Goal: Task Accomplishment & Management: Complete application form

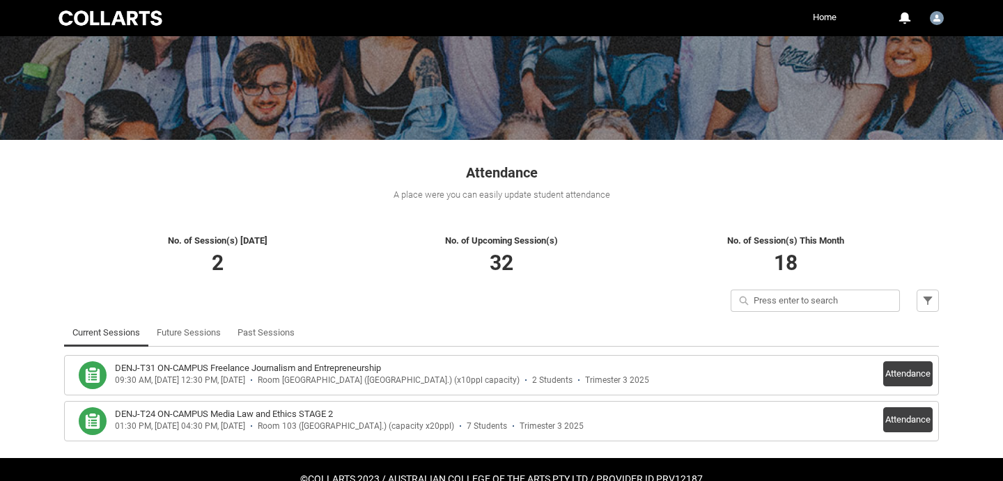
scroll to position [124, 0]
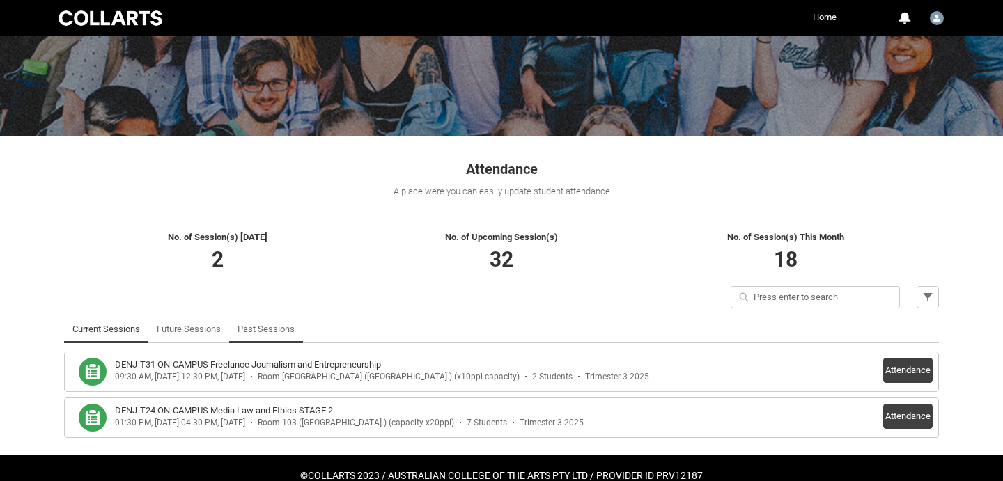
click at [256, 320] on link "Past Sessions" at bounding box center [265, 329] width 57 height 28
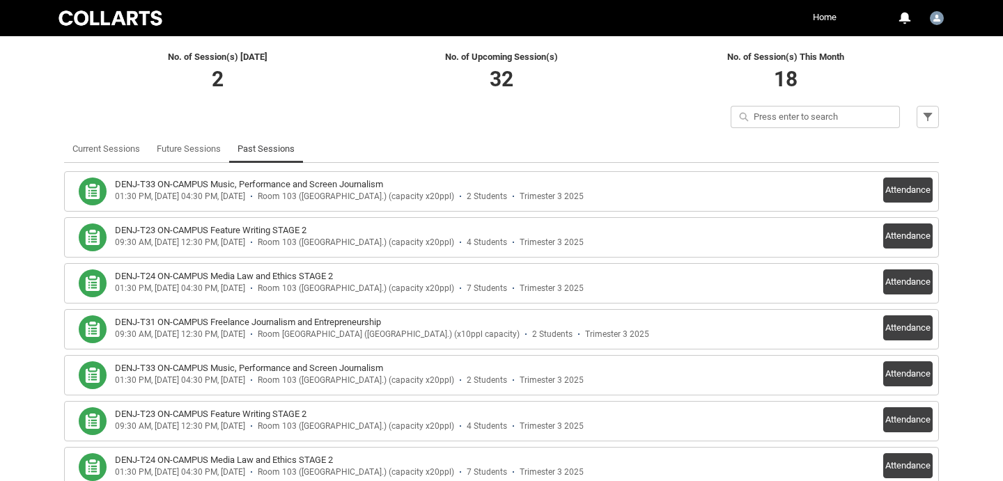
scroll to position [333, 0]
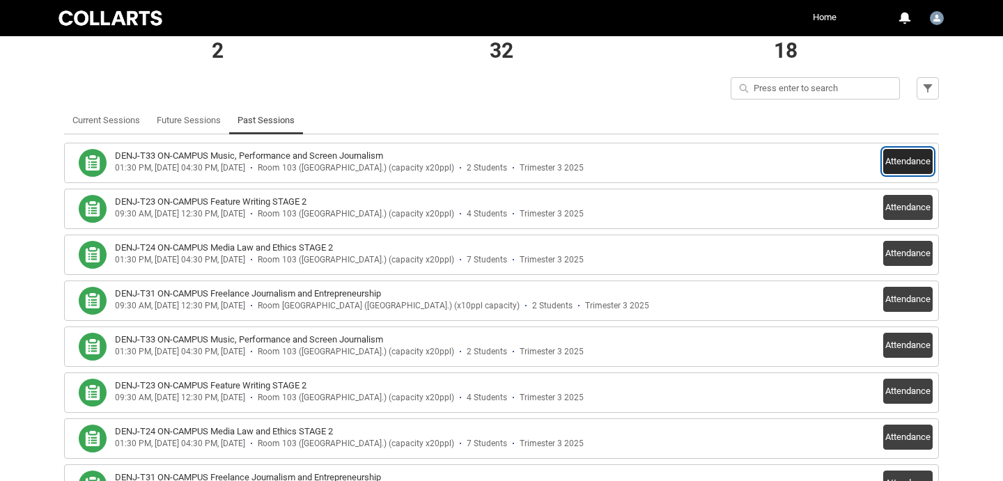
click at [902, 156] on button "Attendance" at bounding box center [907, 161] width 49 height 25
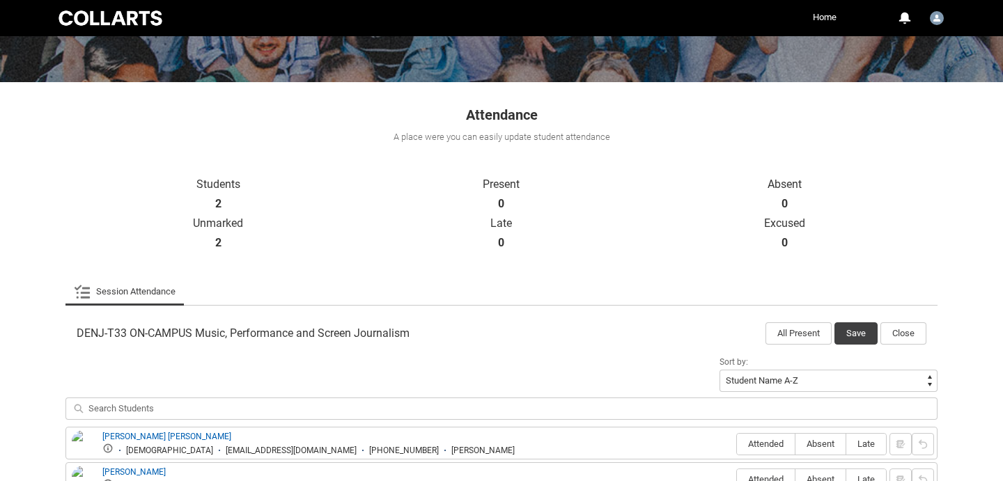
scroll to position [274, 0]
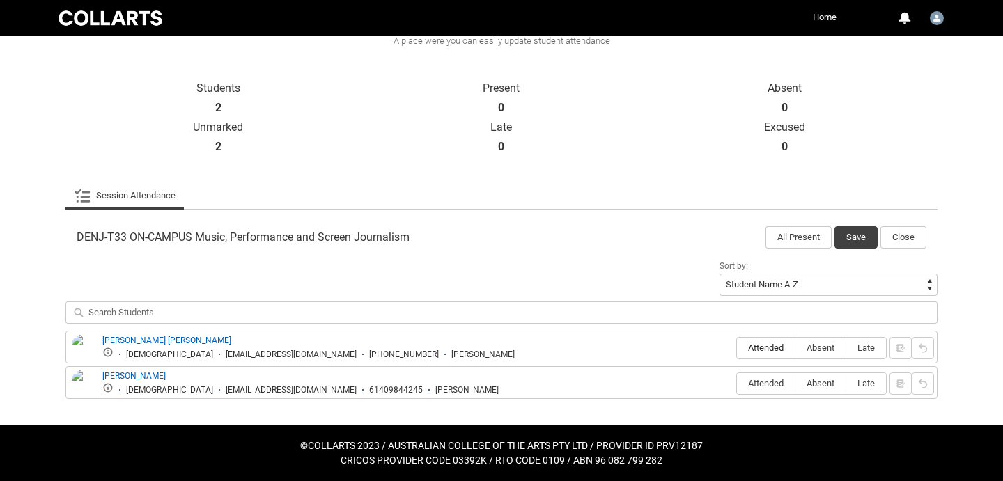
click at [755, 350] on span "Attended" at bounding box center [766, 348] width 58 height 10
click at [737, 348] on input "Attended" at bounding box center [736, 347] width 1 height 1
type lightning-radio-group "Attended"
radio input "true"
click at [759, 382] on span "Attended" at bounding box center [766, 383] width 58 height 10
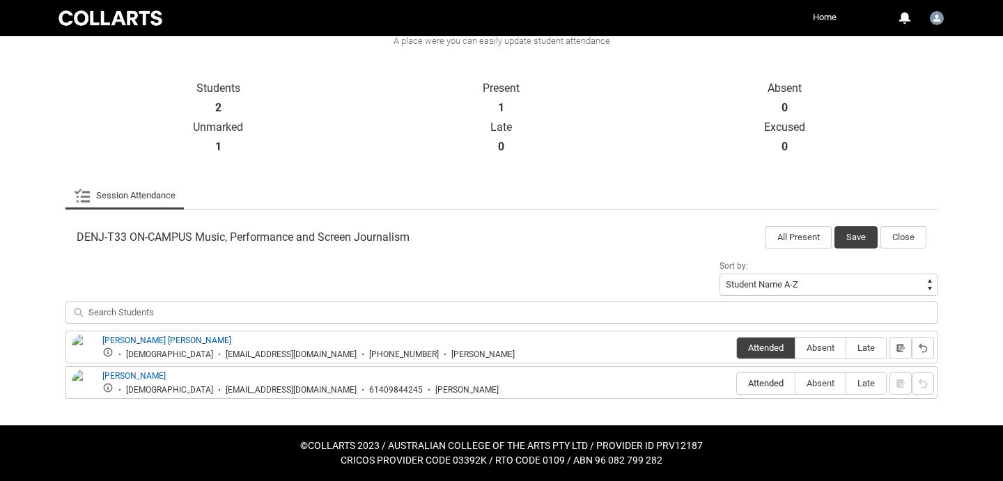
click at [737, 383] on input "Attended" at bounding box center [736, 383] width 1 height 1
type lightning-radio-group "Attended"
radio input "true"
click at [860, 224] on div "DENJ-T33 ON-CAMPUS Music, Performance and Screen Journalism All Present Save Cl…" at bounding box center [501, 233] width 872 height 31
click at [854, 240] on button "Save" at bounding box center [855, 237] width 43 height 22
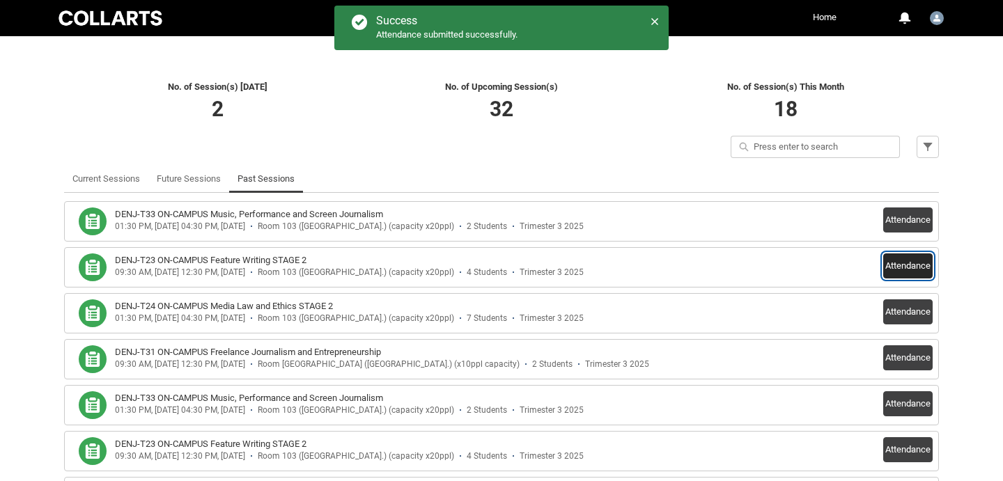
click at [906, 264] on button "Attendance" at bounding box center [907, 265] width 49 height 25
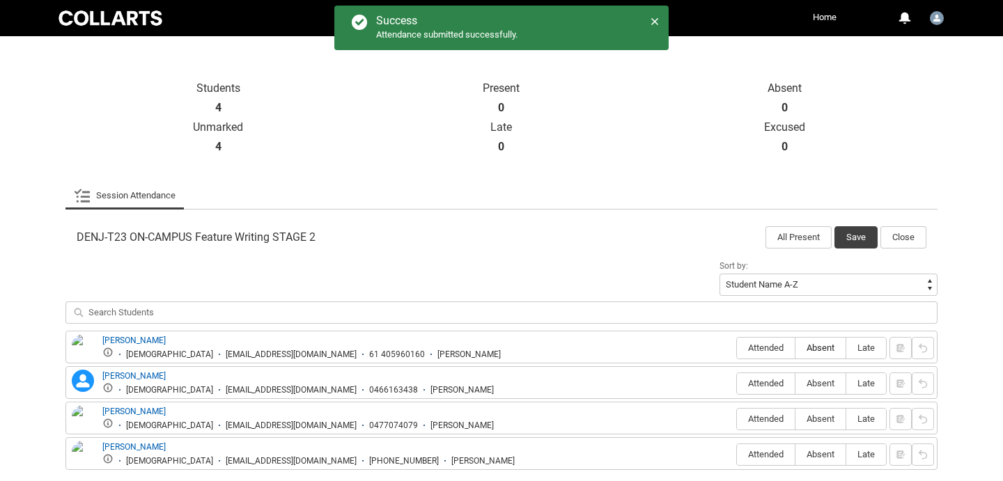
scroll to position [346, 0]
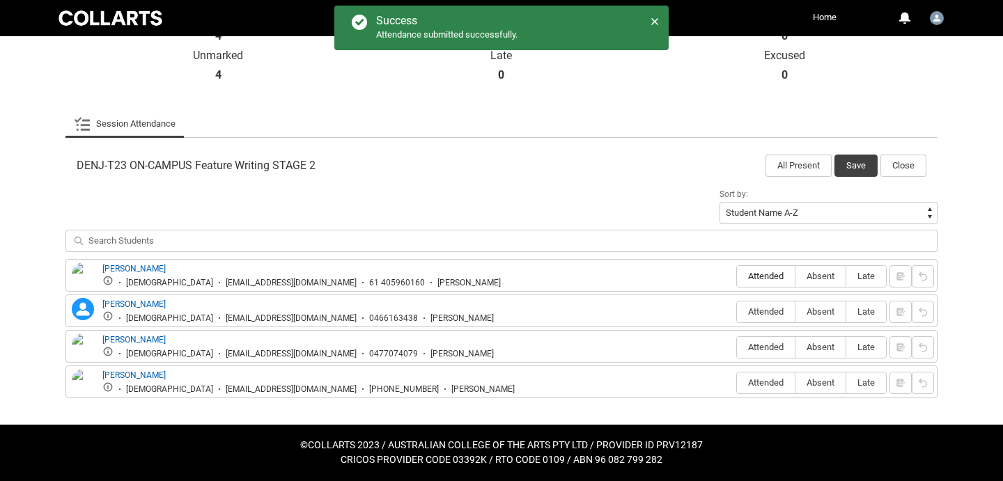
click at [762, 276] on span "Attended" at bounding box center [766, 276] width 58 height 10
click at [737, 276] on input "Attended" at bounding box center [736, 276] width 1 height 1
type lightning-radio-group "Attended"
radio input "true"
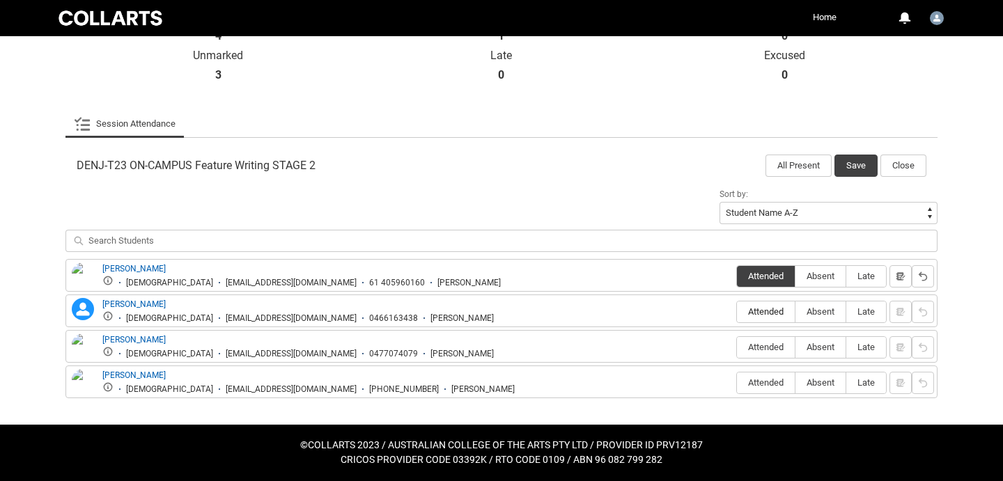
click at [754, 308] on span "Attended" at bounding box center [766, 311] width 58 height 10
click at [737, 311] on input "Attended" at bounding box center [736, 311] width 1 height 1
type lightning-radio-group "Attended"
radio input "true"
drag, startPoint x: 823, startPoint y: 352, endPoint x: 782, endPoint y: 362, distance: 42.4
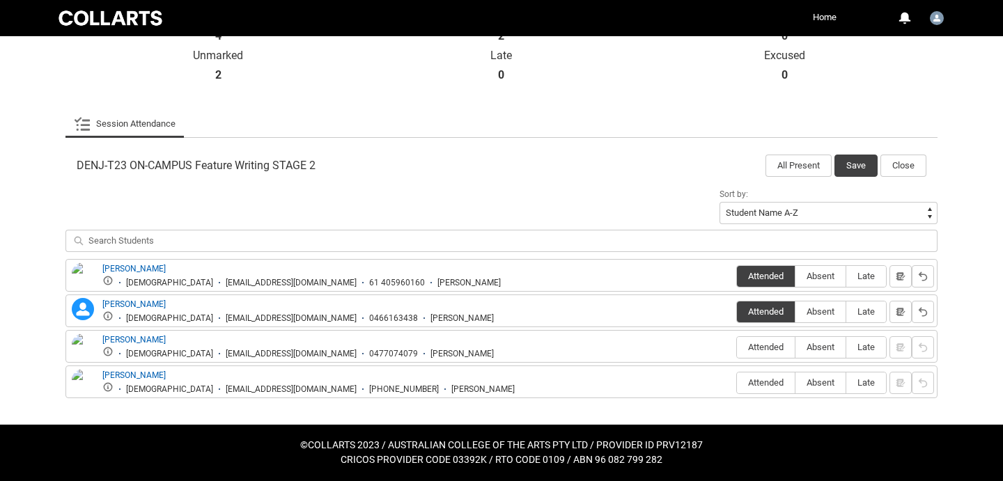
click at [822, 352] on span "Absent" at bounding box center [820, 347] width 50 height 10
click at [795, 347] on input "Absent" at bounding box center [794, 347] width 1 height 1
type lightning-radio-group "Absent"
radio input "true"
click at [753, 389] on label "Attended" at bounding box center [766, 383] width 58 height 22
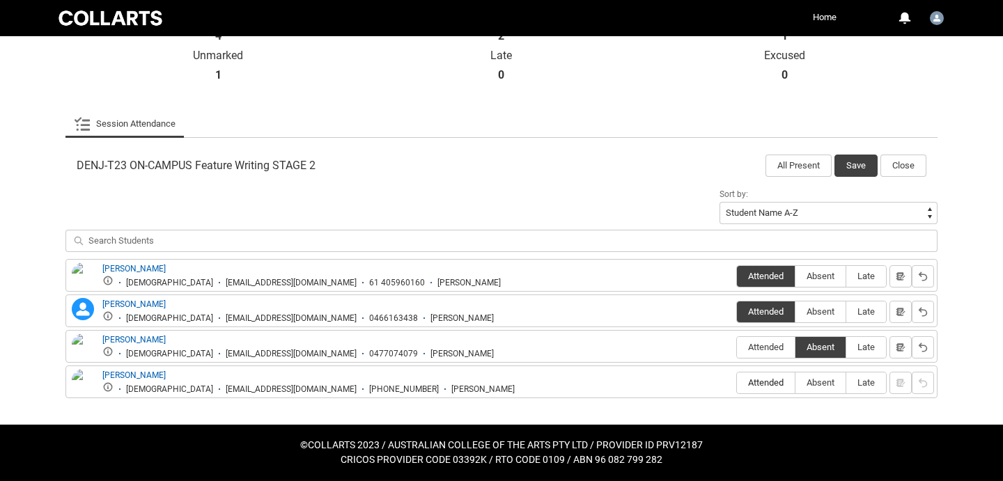
click at [737, 383] on input "Attended" at bounding box center [736, 382] width 1 height 1
type lightning-radio-group "Attended"
radio input "true"
click at [854, 166] on button "Save" at bounding box center [855, 166] width 43 height 22
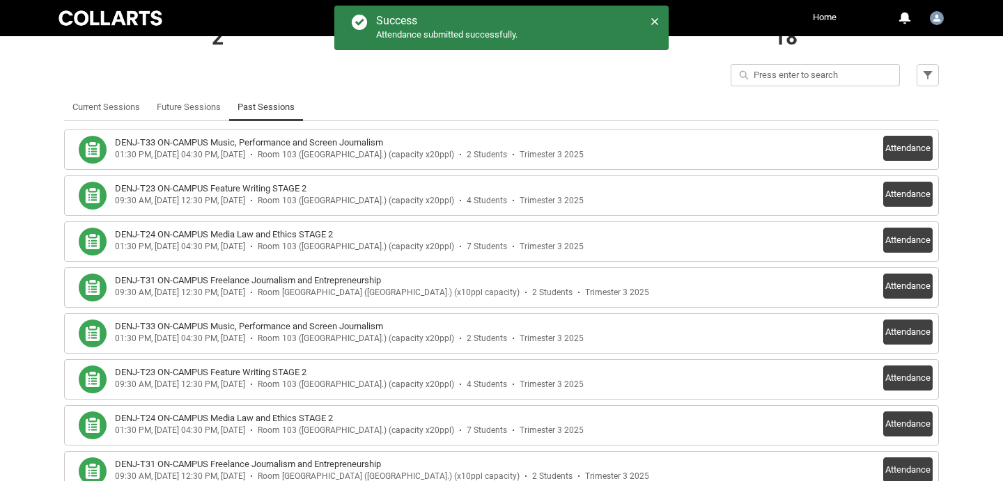
scroll to position [357, 0]
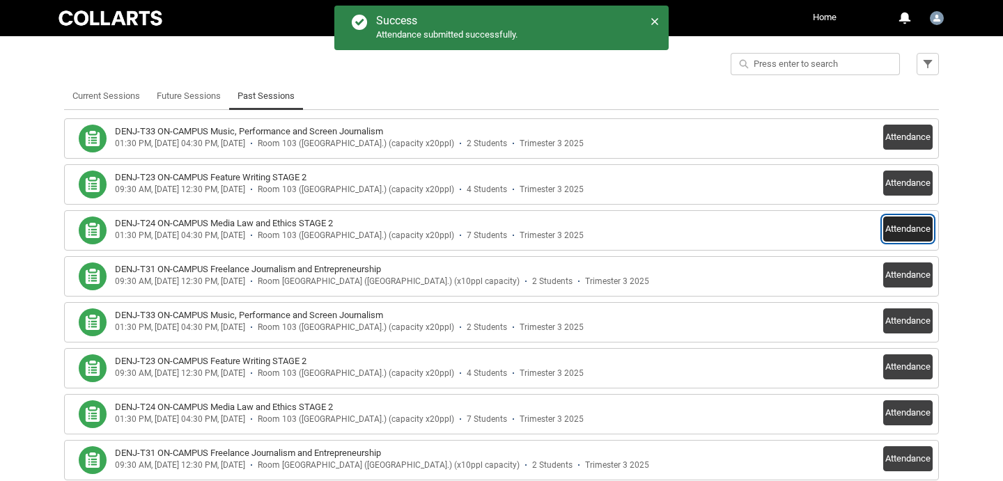
click at [913, 226] on button "Attendance" at bounding box center [907, 229] width 49 height 25
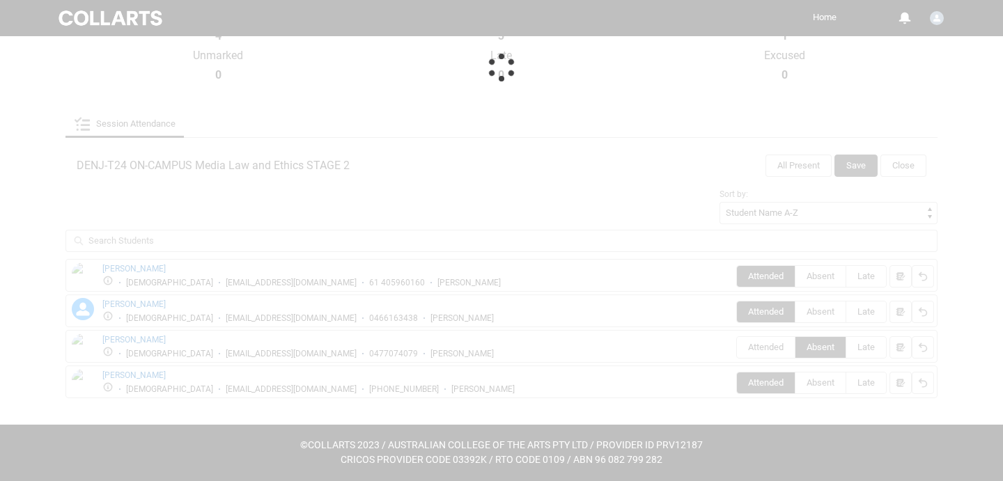
scroll to position [346, 0]
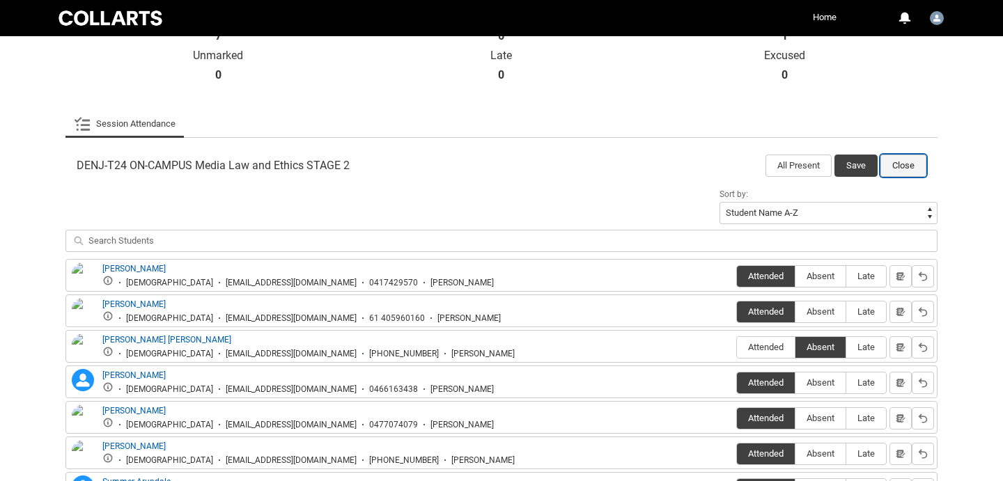
click at [897, 159] on button "Close" at bounding box center [903, 166] width 46 height 22
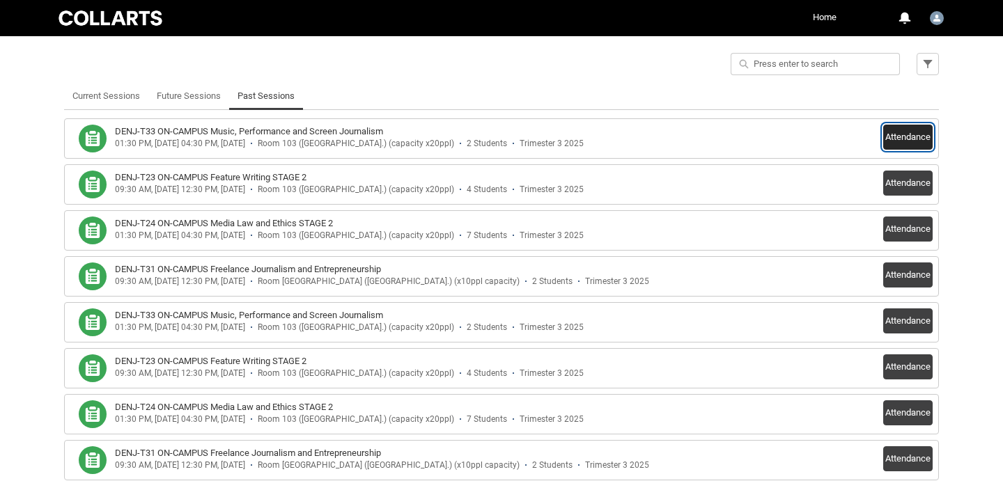
click at [900, 137] on button "Attendance" at bounding box center [907, 137] width 49 height 25
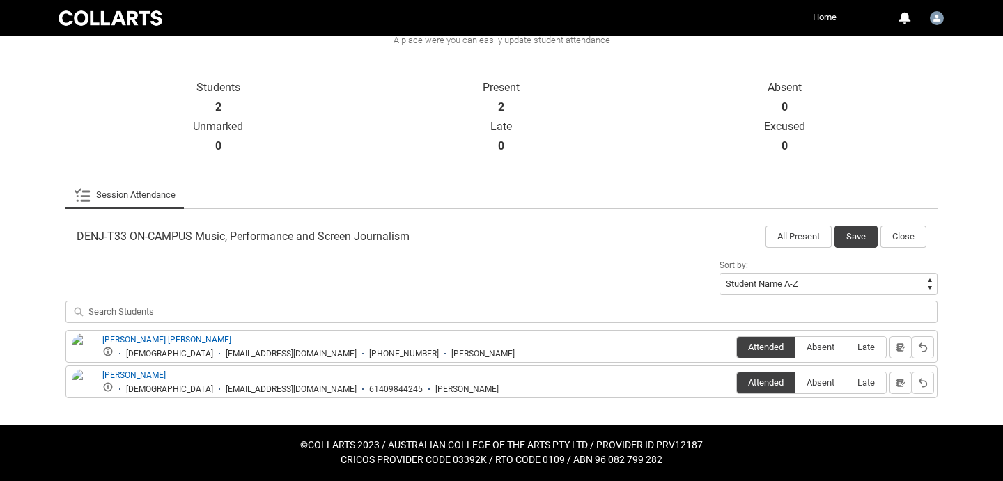
scroll to position [274, 0]
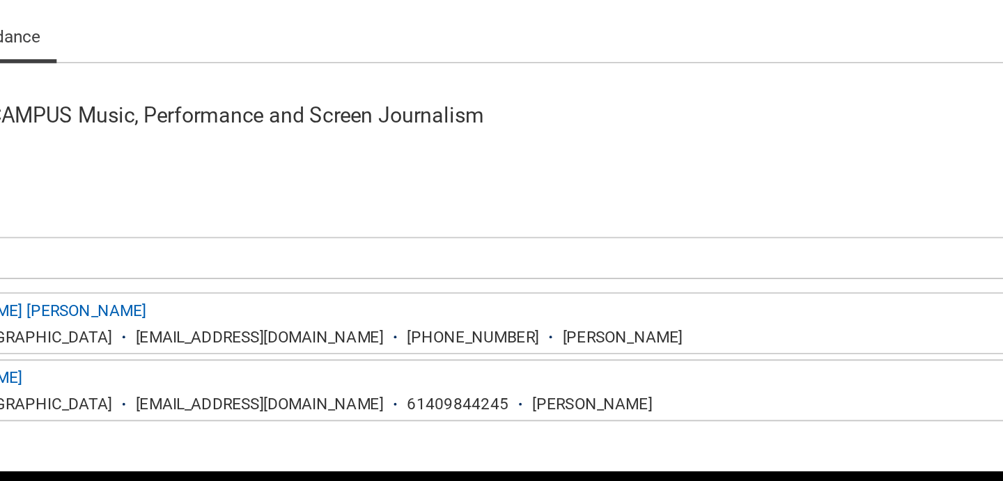
drag, startPoint x: 166, startPoint y: 353, endPoint x: 307, endPoint y: 352, distance: 140.6
click at [307, 352] on div "dlanghe.20253212@mycollarts.edu.au" at bounding box center [291, 355] width 131 height 10
copy div "dlanghe.20253212@mycollarts.edu.au"
drag, startPoint x: 322, startPoint y: 354, endPoint x: 386, endPoint y: 354, distance: 64.1
click at [386, 354] on ul "Female dlanghe.20253212@mycollarts.edu.au +49 175 8024530 Dana" at bounding box center [308, 353] width 412 height 13
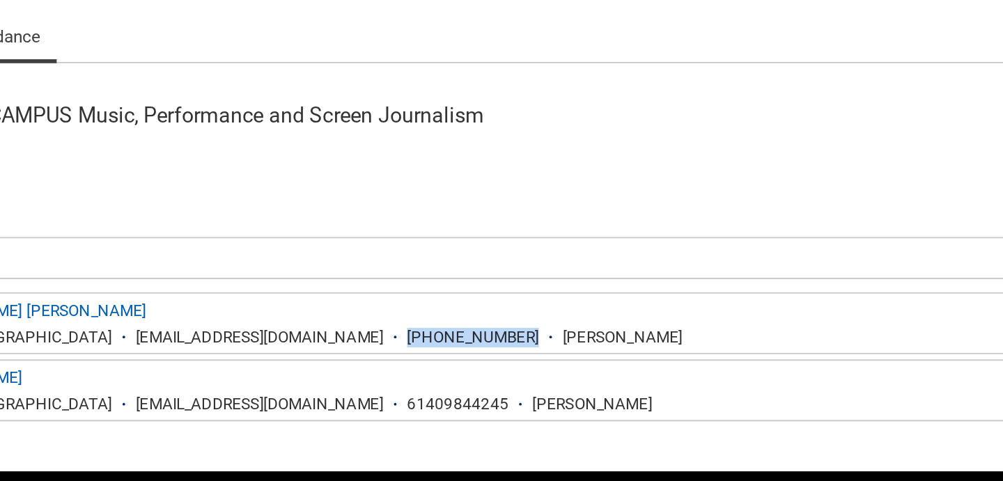
copy div "+49 175 8024530"
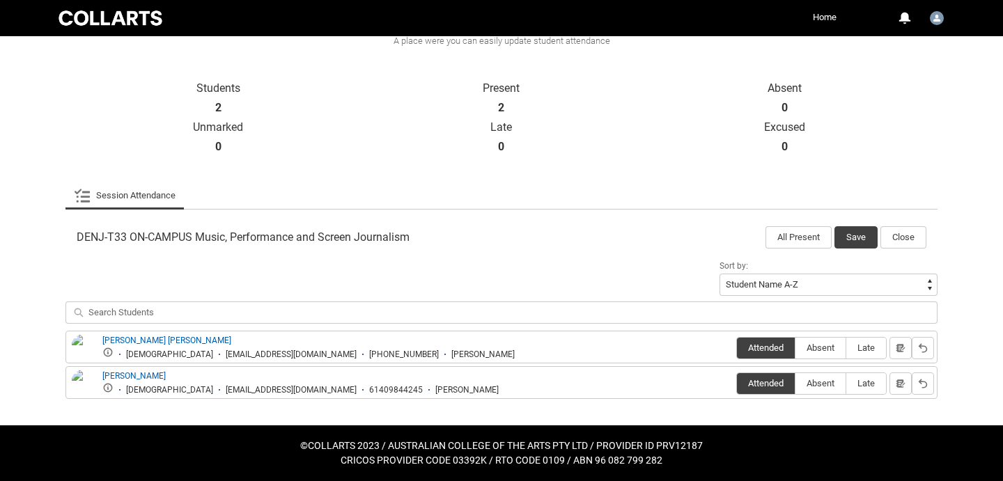
click at [86, 125] on p "Unmarked" at bounding box center [218, 127] width 283 height 14
click at [409, 152] on p "0" at bounding box center [501, 146] width 283 height 25
click at [95, 20] on div at bounding box center [110, 17] width 109 height 19
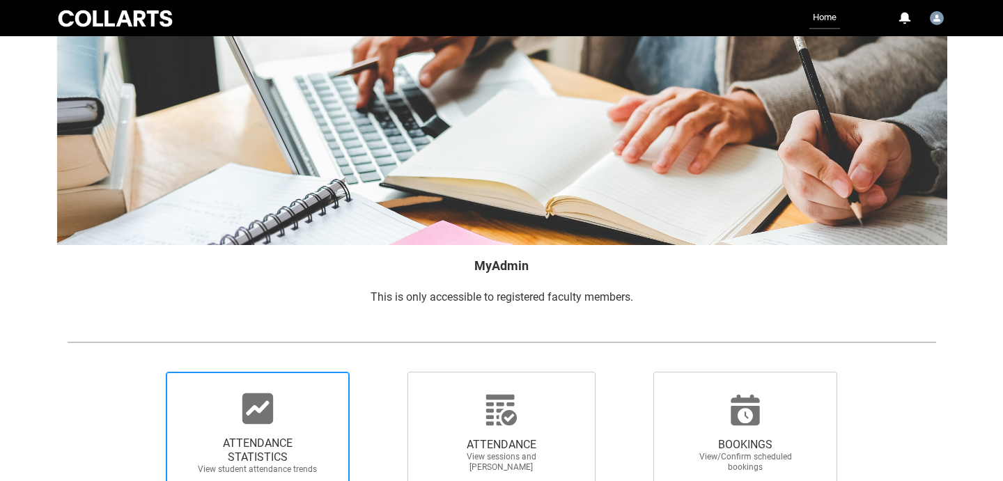
click at [270, 406] on icon at bounding box center [257, 408] width 31 height 31
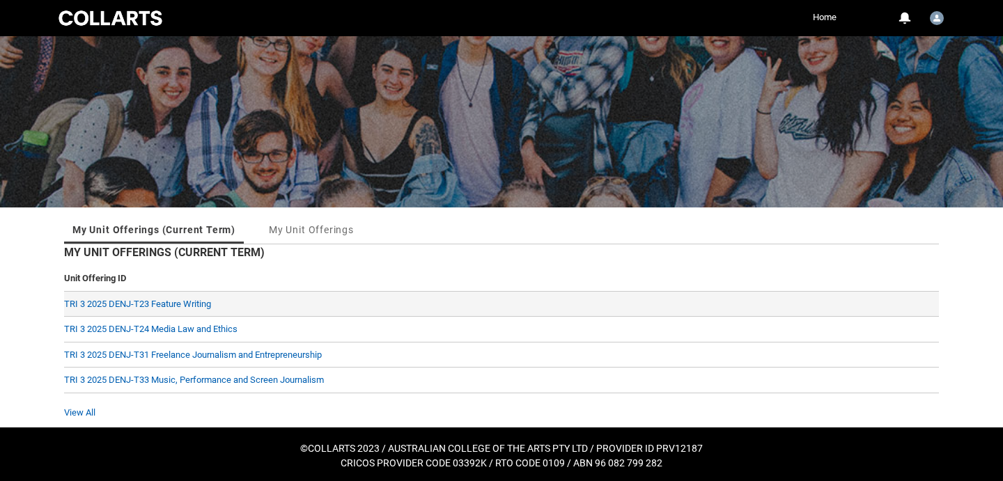
scroll to position [56, 0]
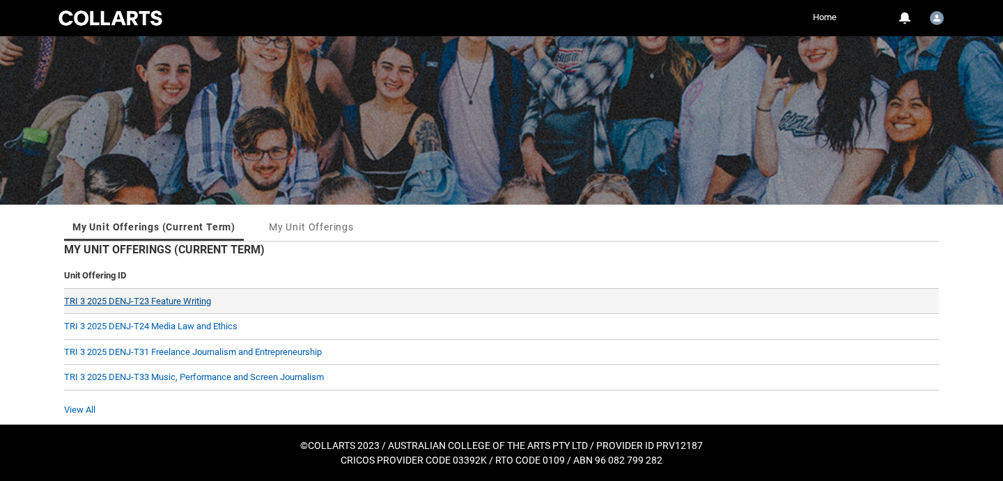
click at [171, 300] on link "TRI 3 2025 DENJ-T23 Feature Writing" at bounding box center [137, 301] width 147 height 10
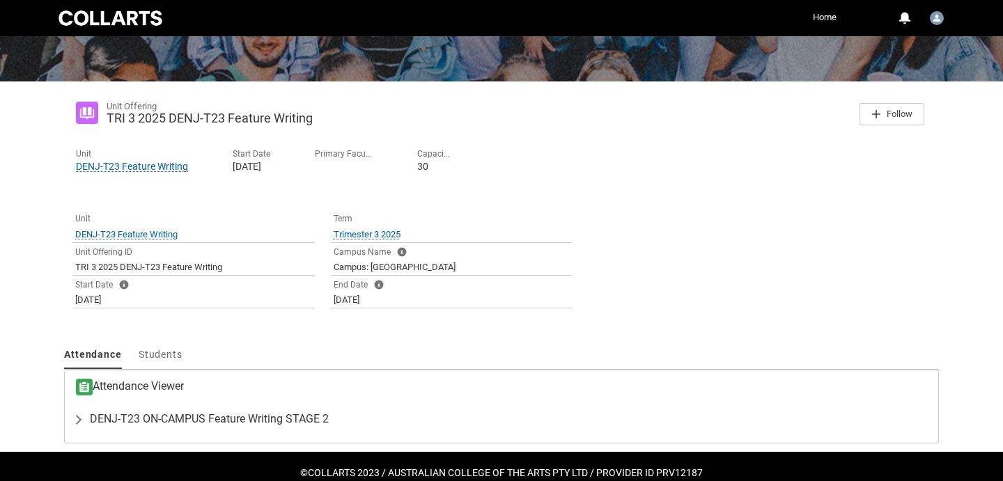
scroll to position [206, 0]
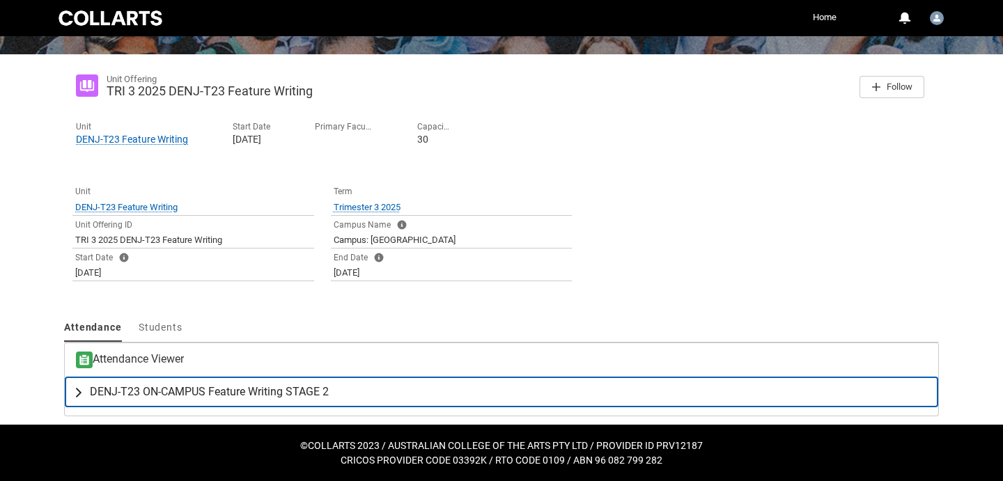
click at [229, 388] on span "DENJ-T23 ON-CAMPUS Feature Writing STAGE 2" at bounding box center [209, 392] width 239 height 14
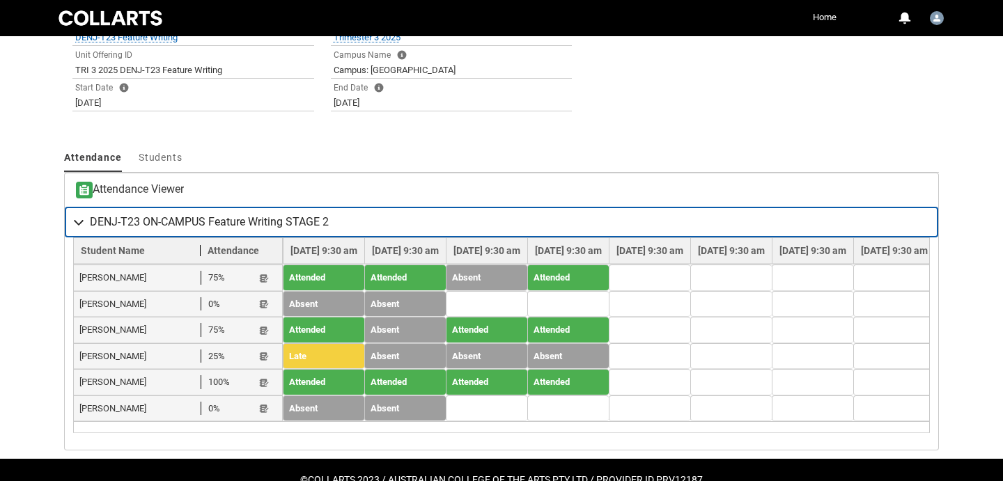
scroll to position [377, 0]
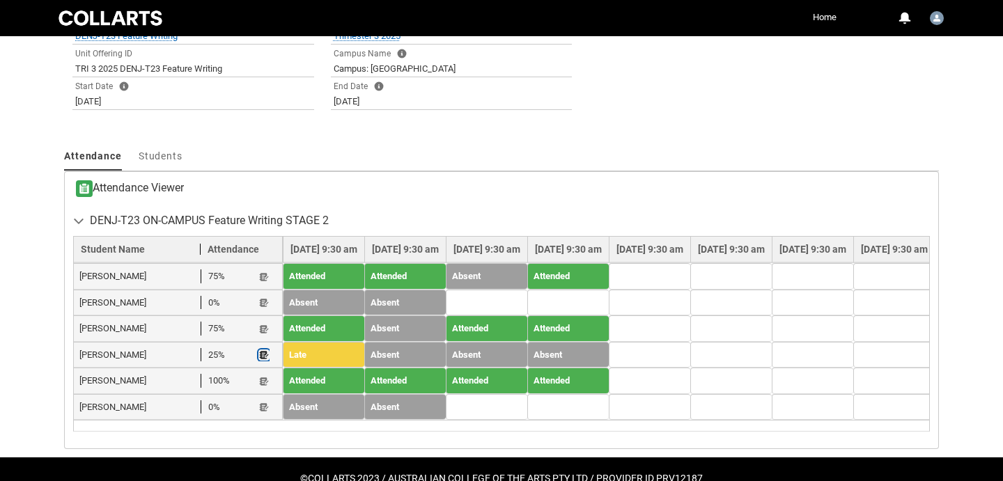
click at [264, 353] on lightning-primitive-icon "button" at bounding box center [264, 355] width 10 height 10
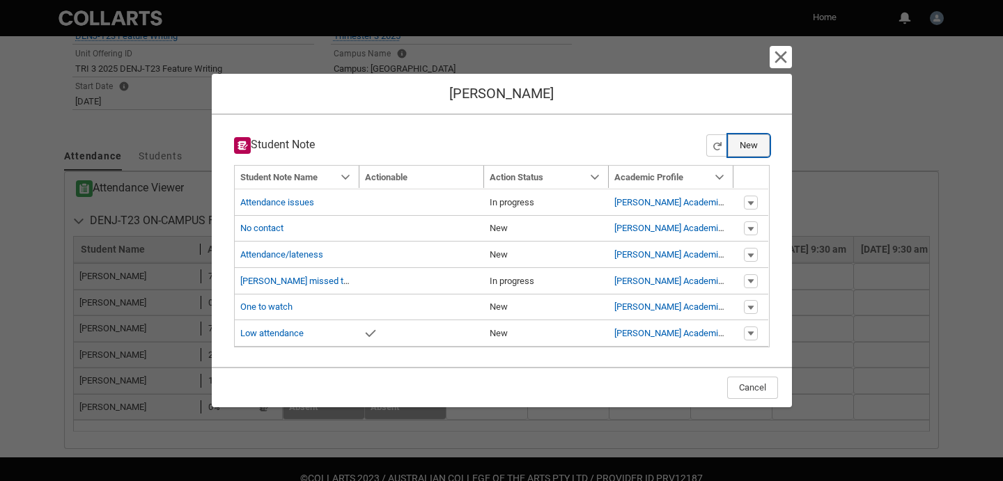
click at [743, 144] on button "New" at bounding box center [749, 145] width 42 height 22
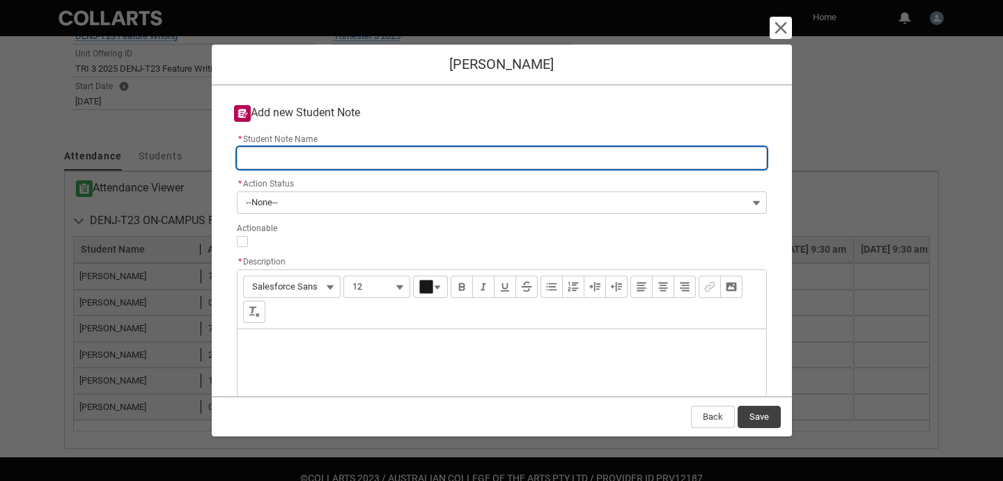
click at [292, 160] on input "* Student Note Name" at bounding box center [502, 158] width 530 height 22
type lightning-primitive-input-simple "H"
type input "H"
type lightning-primitive-input-simple "Ha"
type input "Ha"
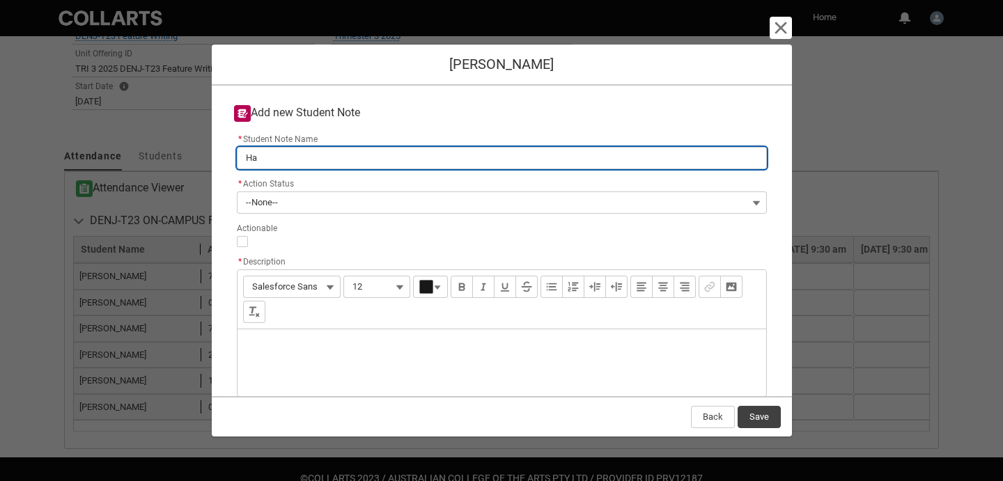
type lightning-primitive-input-simple "Hav"
type input "Hav"
type lightning-primitive-input-simple "Have"
type input "Have"
type lightning-primitive-input-simple "Have"
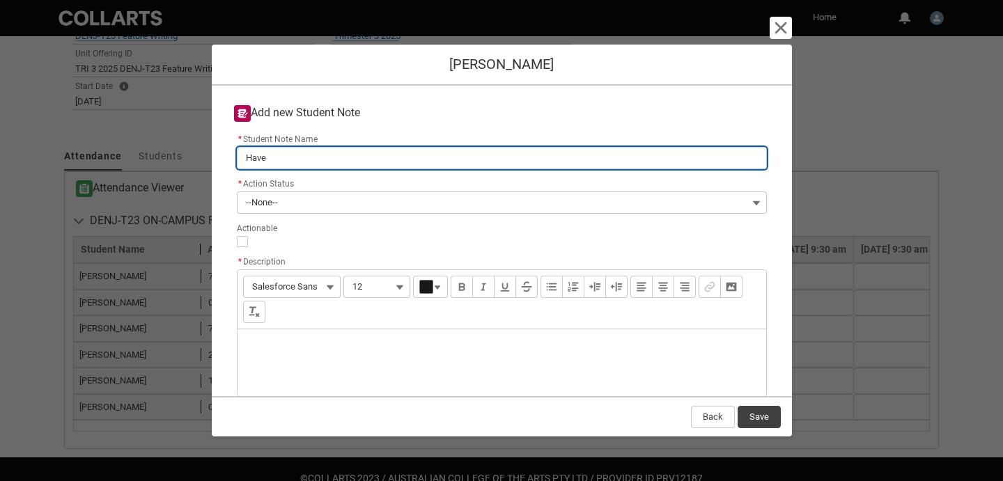
type input "Have"
type lightning-primitive-input-simple "Have n"
type input "Have n"
type lightning-primitive-input-simple "Have no"
type input "Have no"
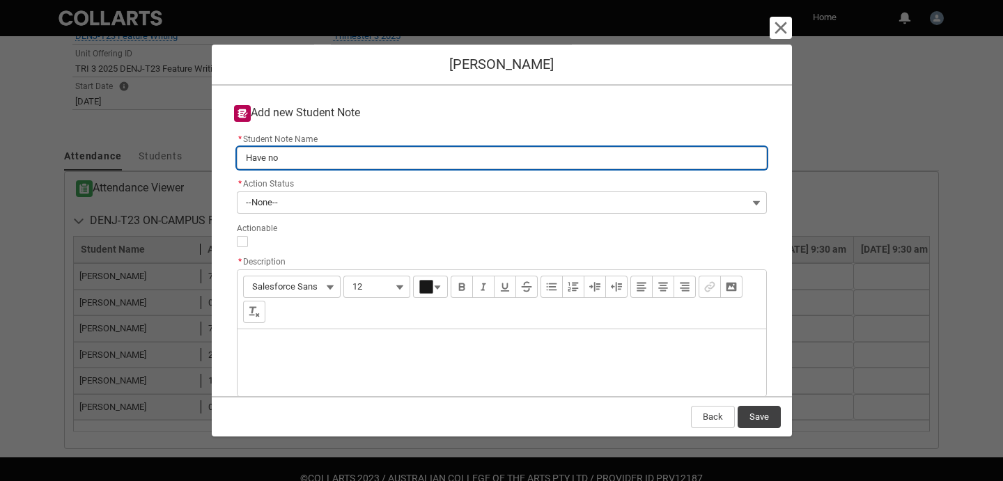
type lightning-primitive-input-simple "Have not"
type input "Have not"
type lightning-primitive-input-simple "Have not"
type input "Have not"
type lightning-primitive-input-simple "Have not s"
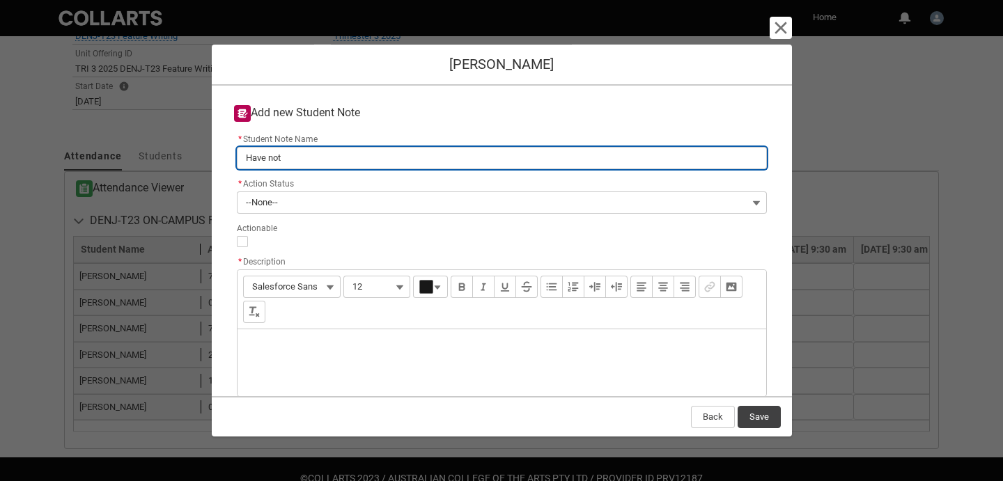
type input "Have not s"
type lightning-primitive-input-simple "Have not se"
type input "Have not se"
type lightning-primitive-input-simple "Have not see"
type input "Have not see"
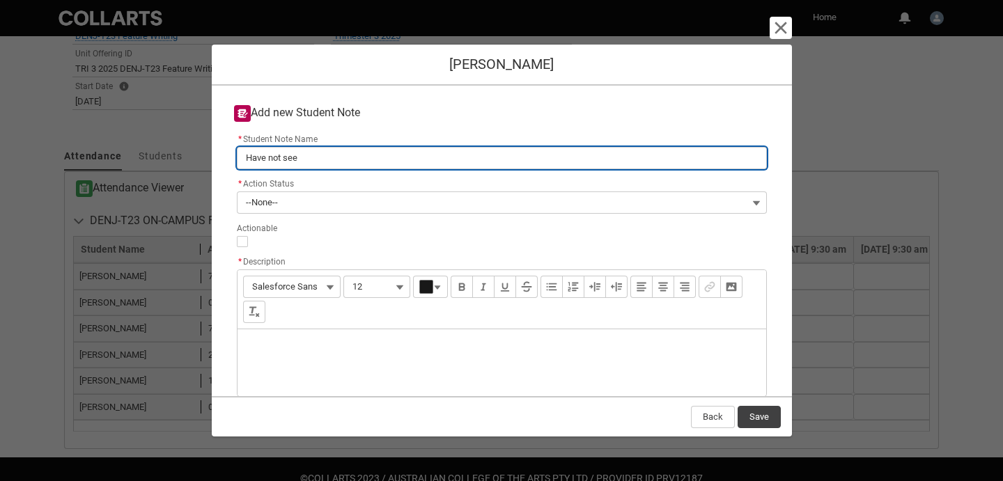
type lightning-primitive-input-simple "Have not seen"
type input "Have not seen"
type lightning-primitive-input-simple "Have not seen"
type input "Have not seen"
type lightning-primitive-input-simple "Have not seen J"
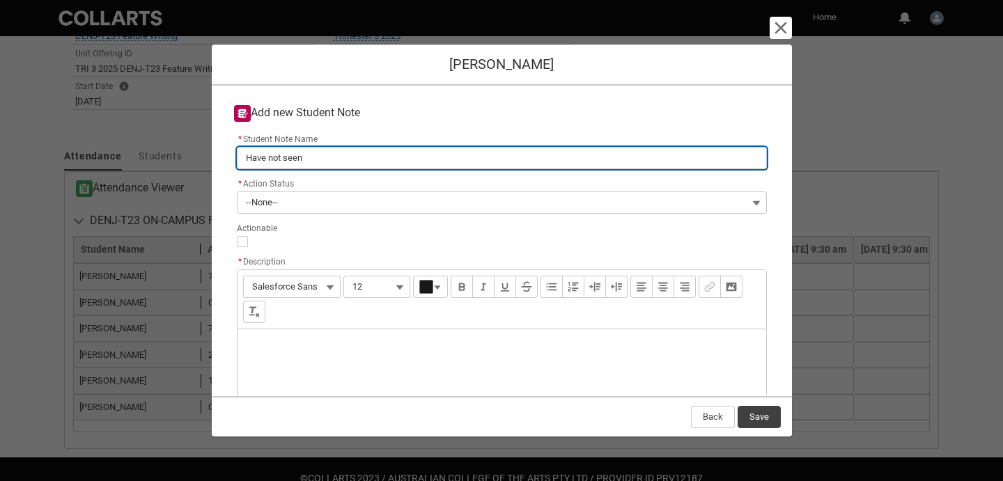
type input "Have not seen J"
type lightning-primitive-input-simple "Have not seen Je"
type input "Have not seen Je"
type lightning-primitive-input-simple "Have not seen Jes"
type input "Have not seen Jes"
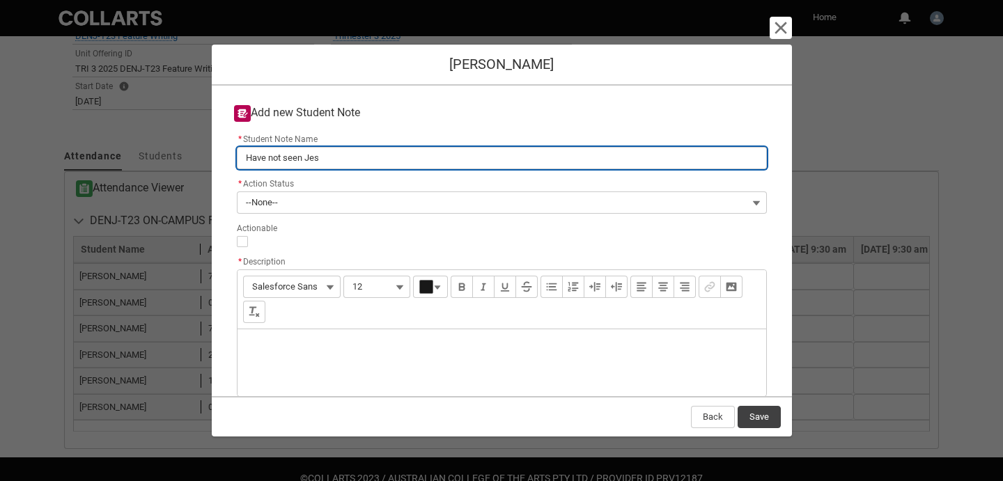
type lightning-primitive-input-simple "Have not seen Jess"
type input "Have not seen Jess"
type lightning-primitive-input-simple "Have not seen Jesse"
type input "Have not seen Jesse"
type lightning-primitive-input-simple "Have not seen Jesse"
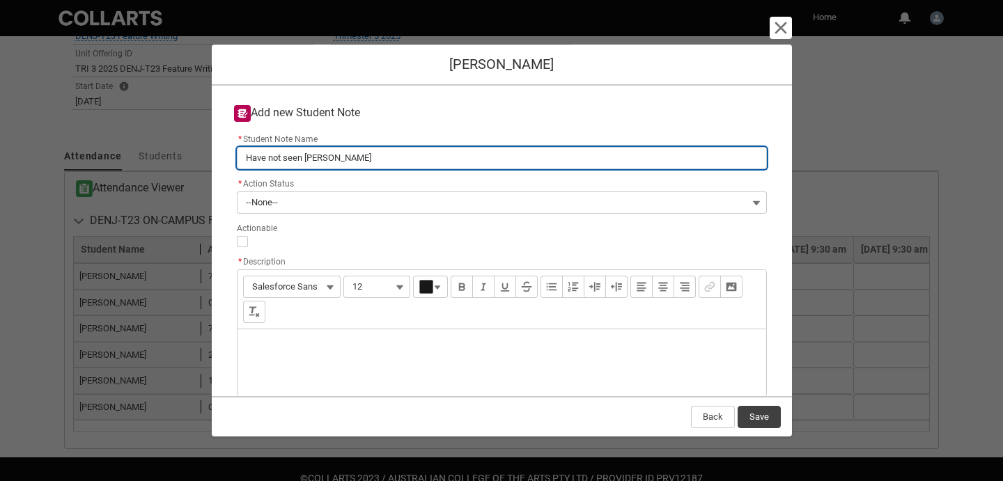
type input "Have not seen Jesse"
type lightning-primitive-input-simple "Have not seen Jesse i"
type input "Have not seen Jesse i"
type lightning-primitive-input-simple "Have not seen Jesse in"
type input "Have not seen Jesse in"
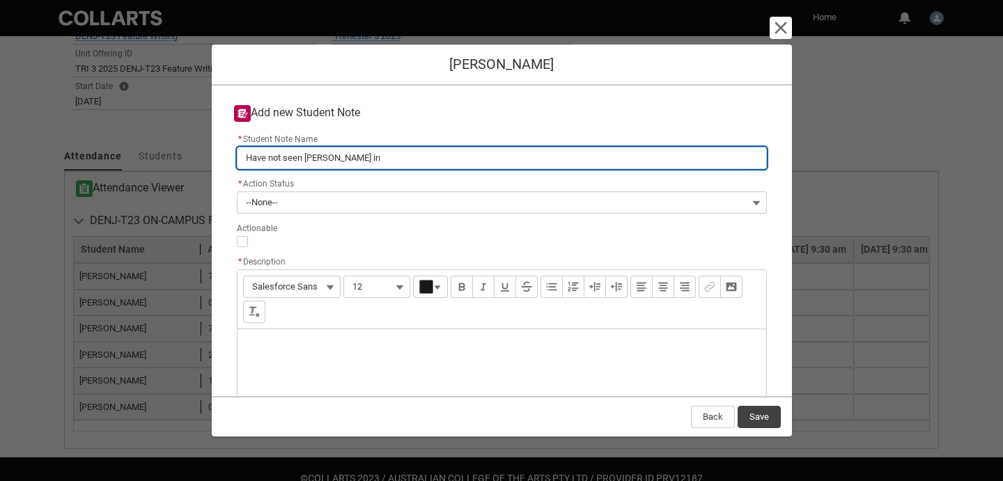
type lightning-primitive-input-simple "Have not seen Jesse in"
type input "Have not seen Jesse in"
type lightning-primitive-input-simple "Have not seen Jesse in t"
type input "Have not seen Jesse in t"
type lightning-primitive-input-simple "Have not seen Jesse in th"
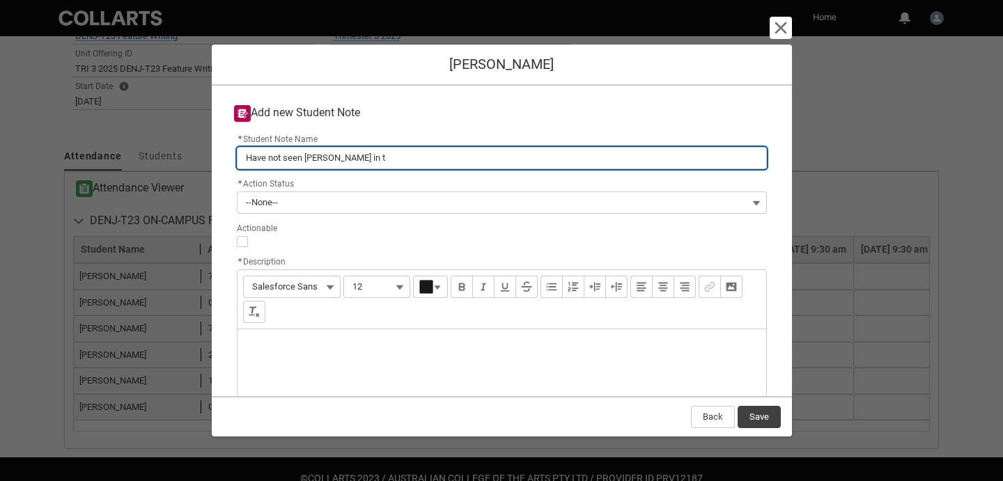
type input "Have not seen Jesse in th"
type lightning-primitive-input-simple "Have not seen Jesse in thi"
type input "Have not seen Jesse in thi"
type lightning-primitive-input-simple "Have not seen Jesse in this"
type input "Have not seen Jesse in this"
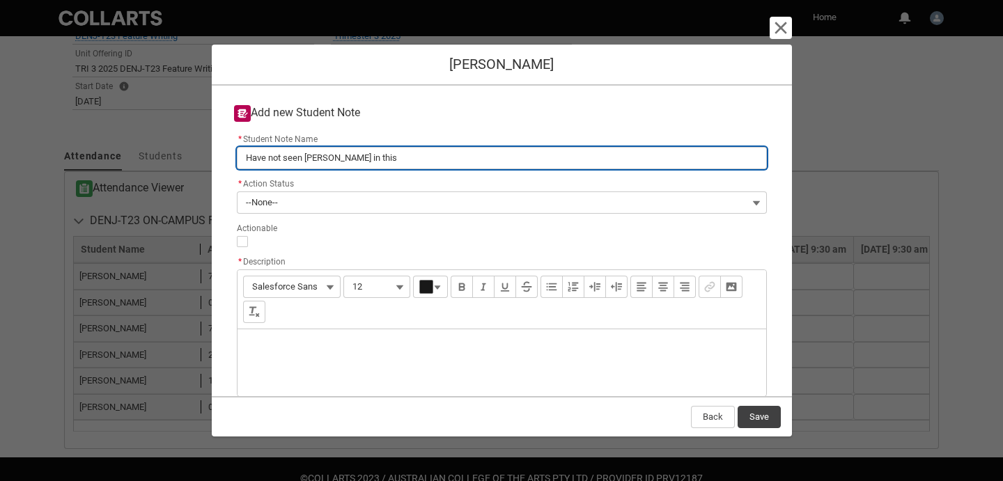
type lightning-primitive-input-simple "Have not seen Jesse in this"
type input "Have not seen Jesse in this"
type lightning-primitive-input-simple "Have not seen Jesse in this c"
type input "Have not seen Jesse in this c"
type lightning-primitive-input-simple "Have not seen Jesse in this cl"
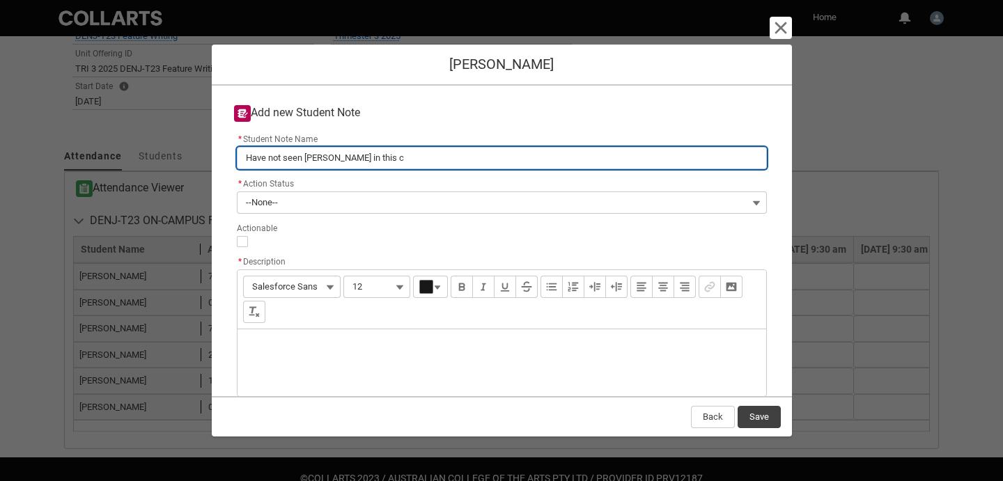
type input "Have not seen Jesse in this cl"
type lightning-primitive-input-simple "Have not seen Jesse in this cla"
type input "Have not seen Jesse in this cla"
type lightning-primitive-input-simple "Have not seen Jesse in this clas"
type input "Have not seen Jesse in this clas"
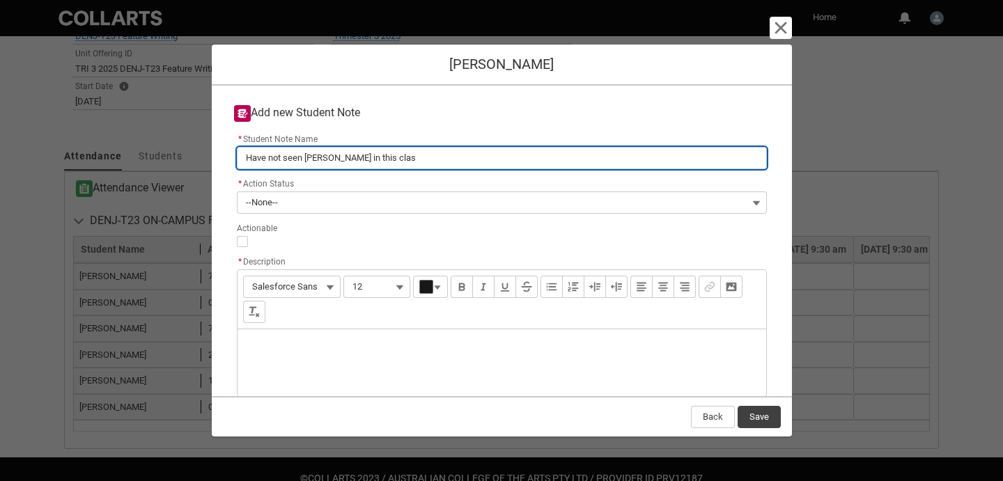
type lightning-primitive-input-simple "Have not seen Jesse in this class"
type input "Have not seen Jesse in this class"
type lightning-primitive-input-simple "Have not seen Jesse in this class"
type input "Have not seen Jesse in this class"
type lightning-primitive-input-simple "Have not seen Jesse in this class s"
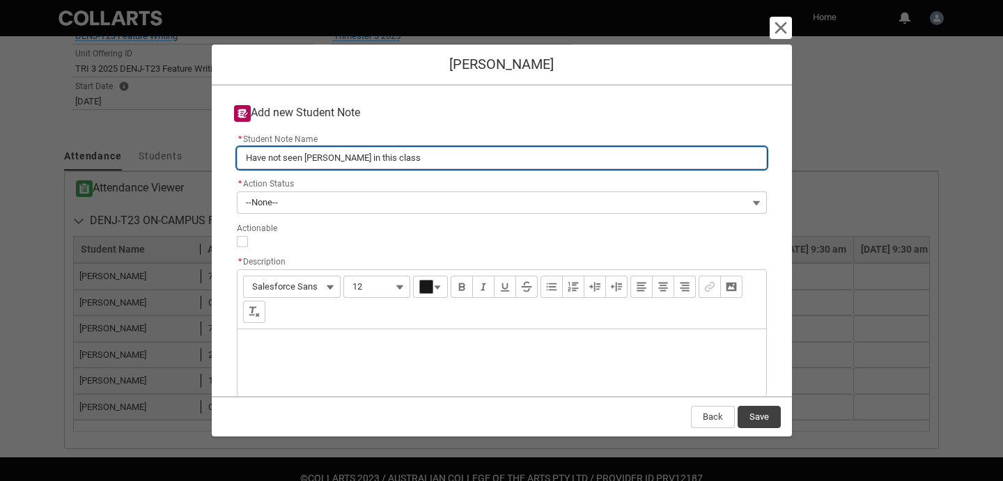
type input "Have not seen Jesse in this class s"
type lightning-primitive-input-simple "Have not seen Jesse in this class si"
type input "Have not seen Jesse in this class si"
type lightning-primitive-input-simple "Have not seen Jesse in this class sin"
type input "Have not seen Jesse in this class sin"
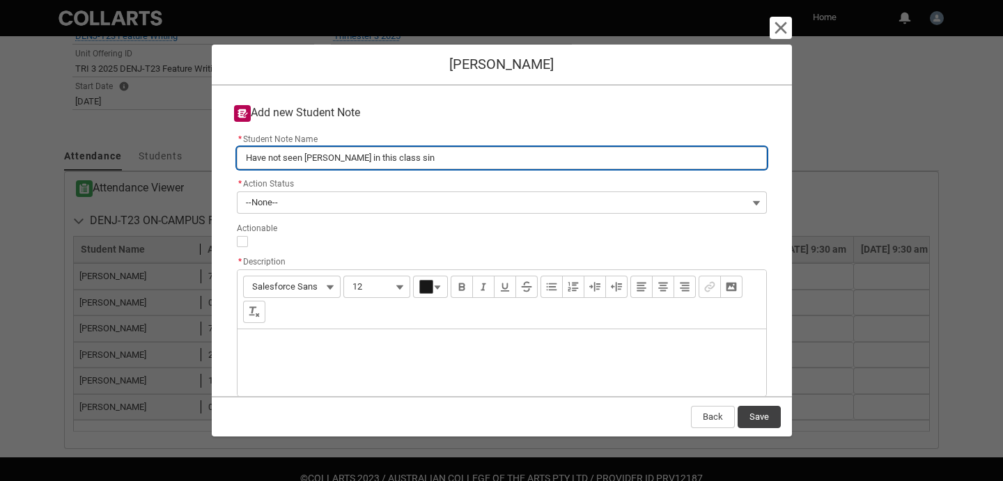
type lightning-primitive-input-simple "Have not seen Jesse in this class sinc"
type input "Have not seen Jesse in this class sinc"
type lightning-primitive-input-simple "Have not seen Jesse in this class since"
type input "Have not seen Jesse in this class since"
type lightning-primitive-input-simple "Have not seen Jesse in this class since"
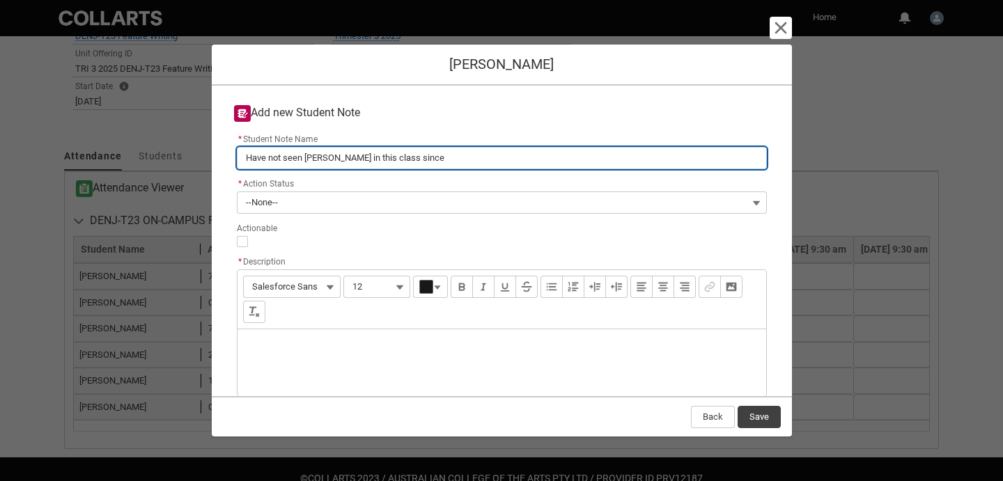
type input "Have not seen Jesse in this class since"
type lightning-primitive-input-simple "Have not seen Jesse in this class since w"
type input "Have not seen Jesse in this class since w"
type lightning-primitive-input-simple "Have not seen Jesse in this class since we"
type input "Have not seen Jesse in this class since we"
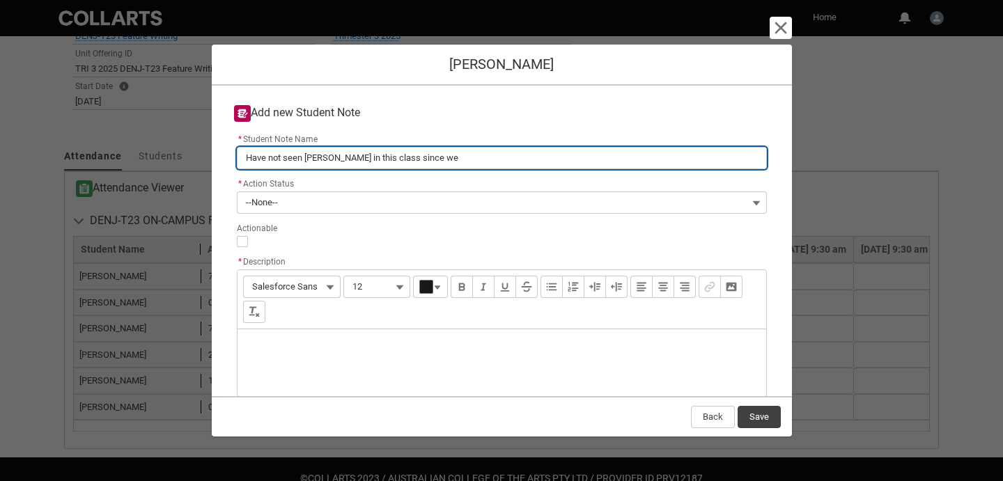
type lightning-primitive-input-simple "Have not seen Jesse in this class since wee"
type input "Have not seen Jesse in this class since wee"
type lightning-primitive-input-simple "Have not seen Jesse in this class since week"
type input "Have not seen Jesse in this class since week"
type lightning-primitive-input-simple "Have not seen Jesse in this class since week"
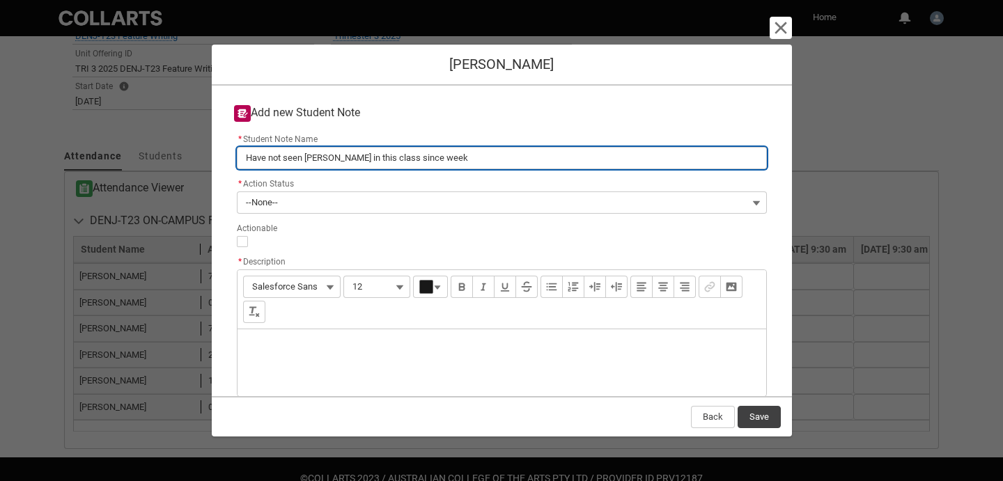
type input "Have not seen Jesse in this class since week"
type lightning-primitive-input-simple "Have not seen Jesse in this class since week 1"
type input "Have not seen Jesse in this class since week 1"
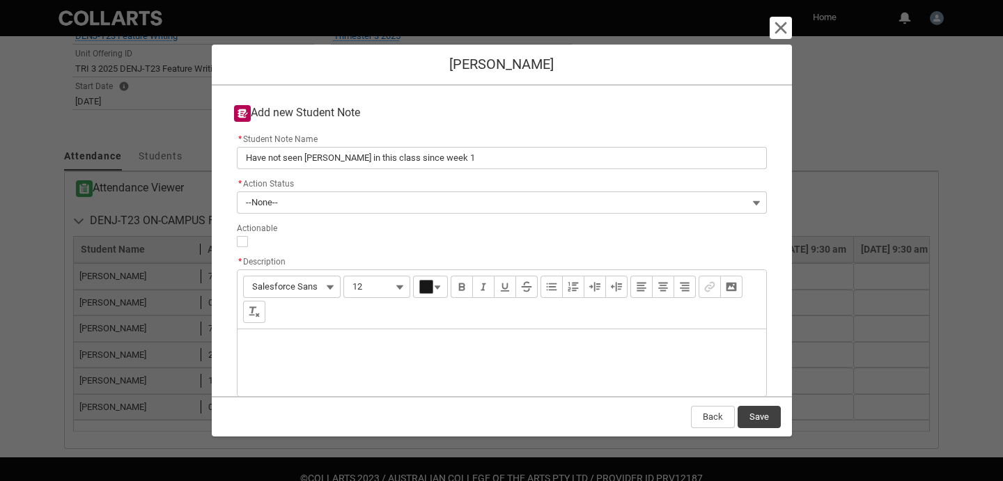
click at [288, 336] on div "Description" at bounding box center [501, 362] width 528 height 67
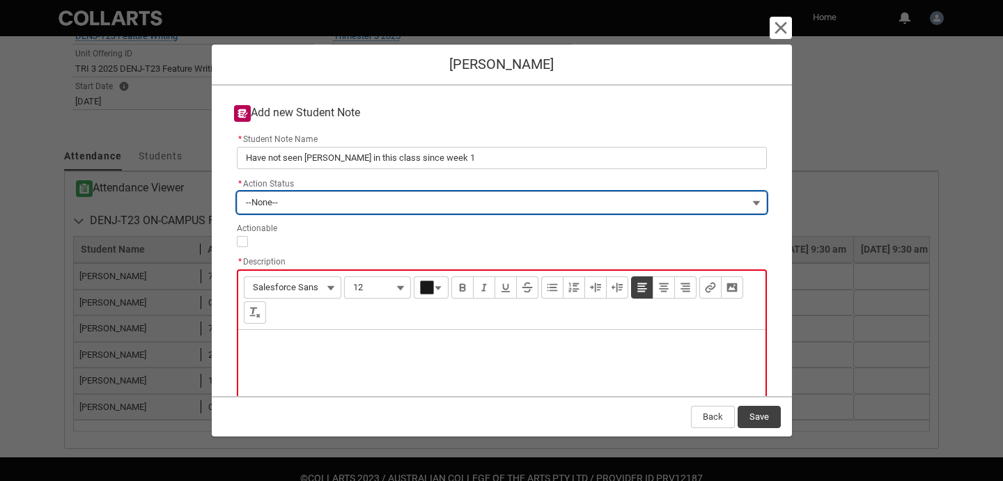
click at [283, 202] on button "--None--" at bounding box center [502, 202] width 530 height 22
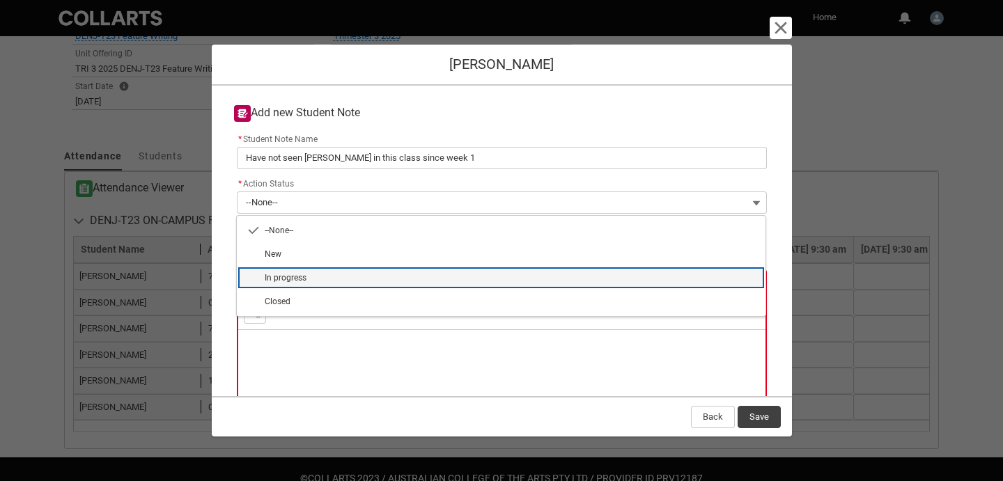
click at [282, 278] on span "In progress" at bounding box center [286, 278] width 42 height 10
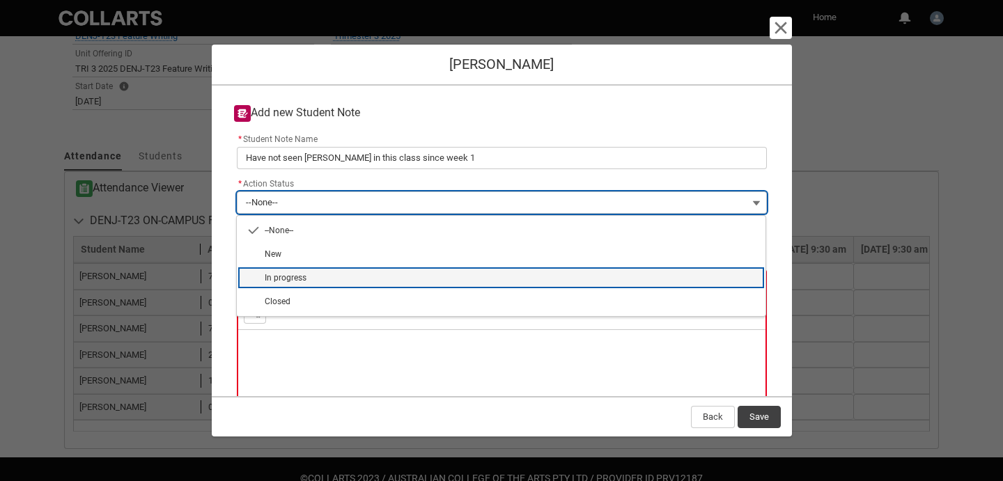
type lightning-combobox "In progress"
type lightning-picklist "In progress"
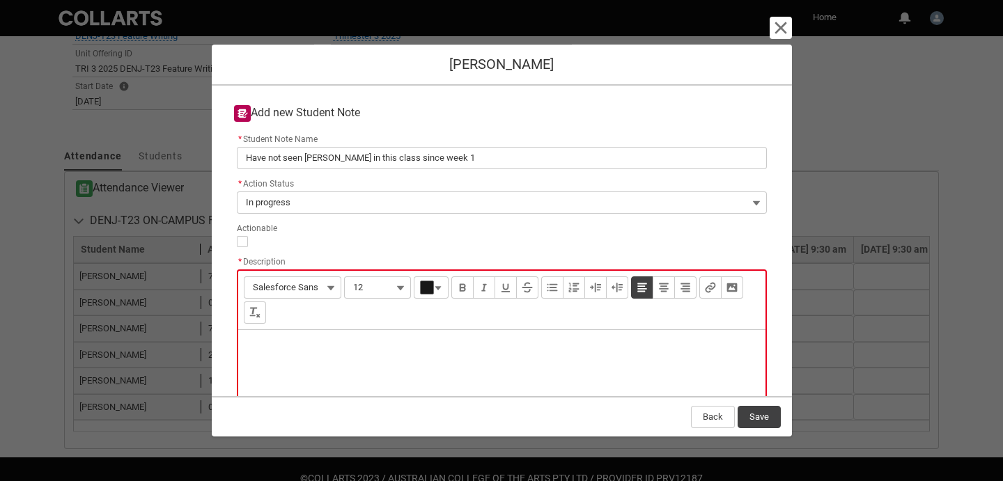
click at [288, 358] on div "Description" at bounding box center [501, 363] width 527 height 67
type lightning-input-rich-text "<p>J</p>"
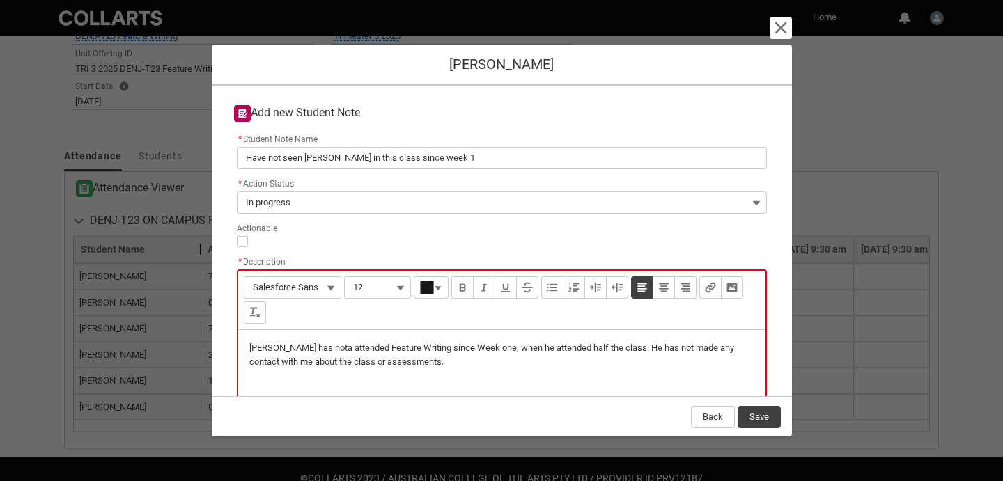
click at [304, 345] on p "Jesse has nota attended Feature Writing since Week one, when he attended half t…" at bounding box center [501, 354] width 505 height 27
click at [315, 348] on p "Jesse has nota attended Feature Writing since Week one, when he attended half t…" at bounding box center [501, 354] width 505 height 27
click at [402, 347] on p "Jesse has nota attended Feature Writing since Week one, when he attended half t…" at bounding box center [501, 354] width 505 height 27
click at [465, 347] on p "Jesse has nota attended Feature Writing since Week one, when he attended half t…" at bounding box center [501, 354] width 505 height 27
click at [311, 350] on p "Jesse has nota attended Feature Writing since Week one, when he attended half t…" at bounding box center [501, 354] width 505 height 27
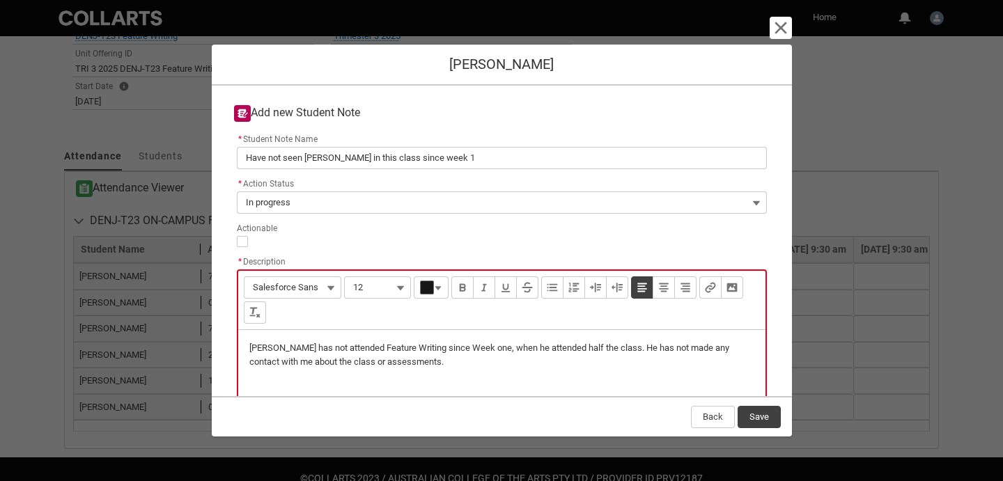
click at [487, 364] on p "Jesse has not attended Feature Writing since Week one, when he attended half th…" at bounding box center [501, 354] width 505 height 27
click at [462, 349] on p "Jesse has not attended Feature Writing since Week one, when he attended half th…" at bounding box center [501, 354] width 505 height 27
type lightning-input-rich-text "<p>Jesse has not attended Feature Writing since Week 1, when he attended half t…"
click at [512, 341] on p "Jesse has not attended Feature Writing since Week 1, when he attended half the …" at bounding box center [501, 354] width 505 height 27
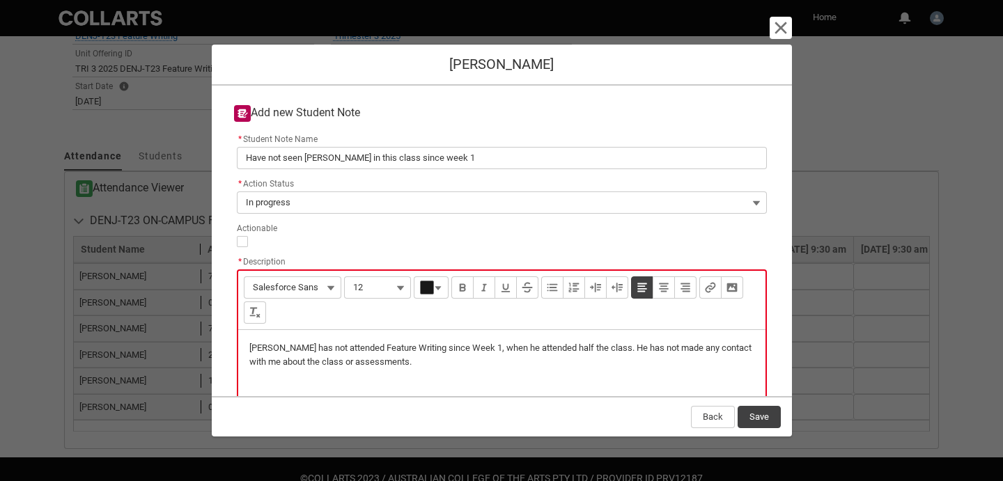
click at [592, 347] on p "Jesse has not attended Feature Writing since Week 1, when he attended half the …" at bounding box center [501, 354] width 505 height 27
click at [611, 347] on p "Jesse has not attended Feature Writing since Week 1, when he attended half the …" at bounding box center [501, 354] width 505 height 27
click at [398, 359] on p "Jesse has not attended Feature Writing since Week 1, when he attended half the …" at bounding box center [501, 354] width 505 height 27
click at [350, 361] on p "Jesse has not attended Feature Writing since Week 1, when he attended half the …" at bounding box center [501, 354] width 505 height 27
click at [483, 359] on p "Jesse has not attended Feature Writing since Week 1, when he attended half the …" at bounding box center [501, 354] width 505 height 27
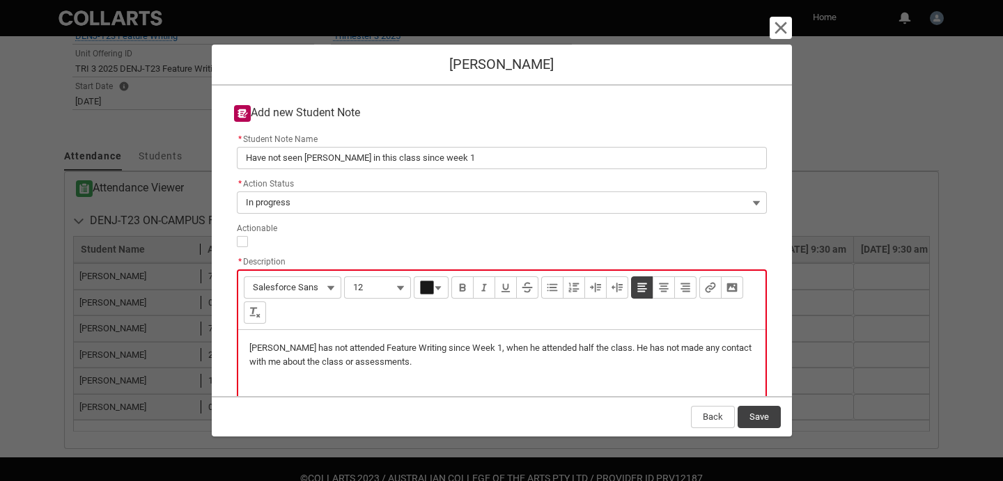
click at [517, 348] on p "Jesse has not attended Feature Writing since Week 1, when he attended half the …" at bounding box center [501, 354] width 505 height 27
click at [753, 400] on div "Back Save" at bounding box center [502, 416] width 580 height 40
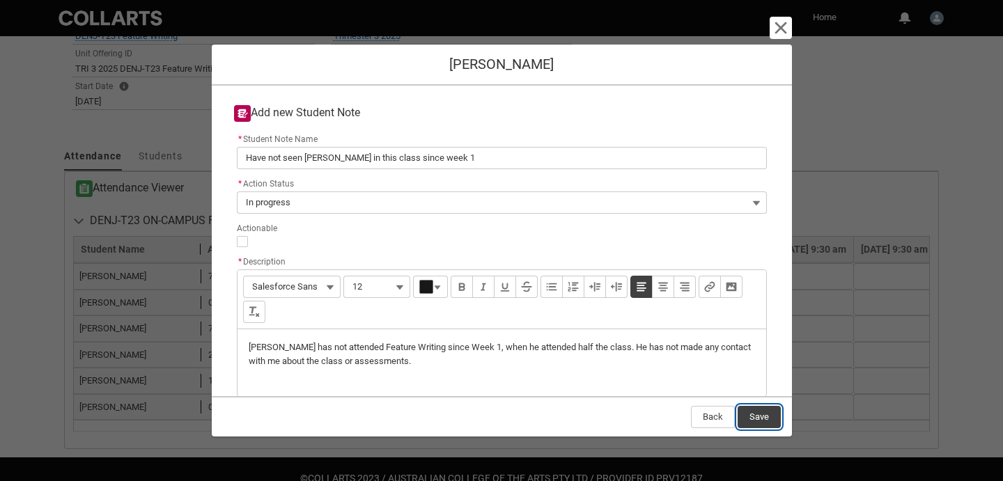
click at [751, 408] on button "Save" at bounding box center [758, 417] width 43 height 22
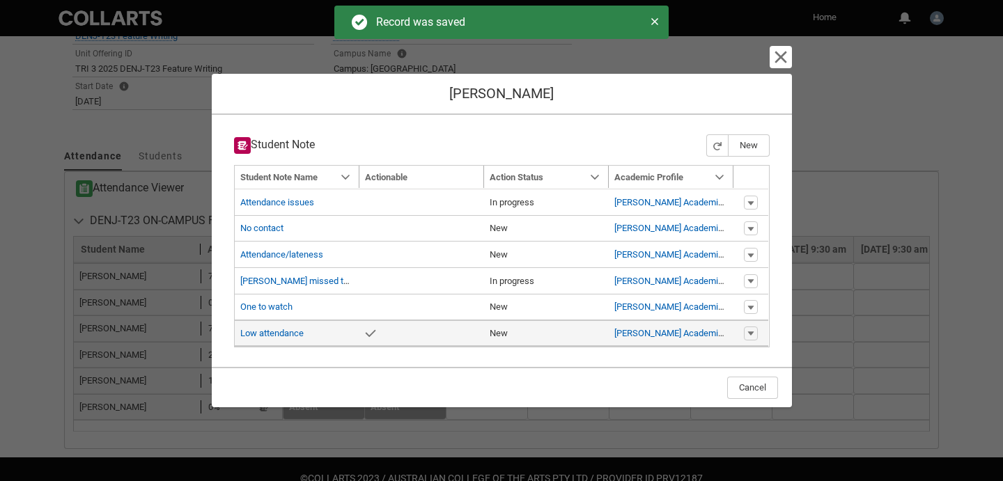
type input "179"
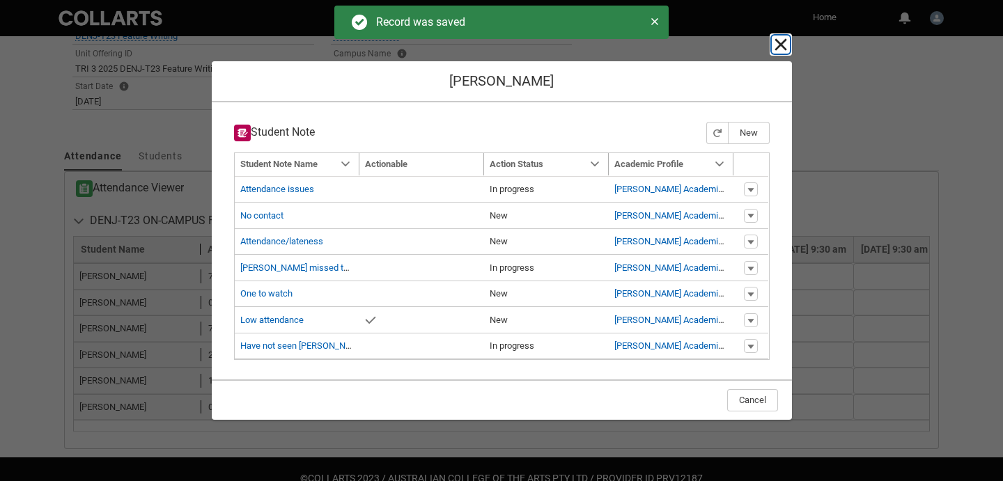
click at [778, 48] on lightning-primitive-icon "button" at bounding box center [780, 44] width 17 height 17
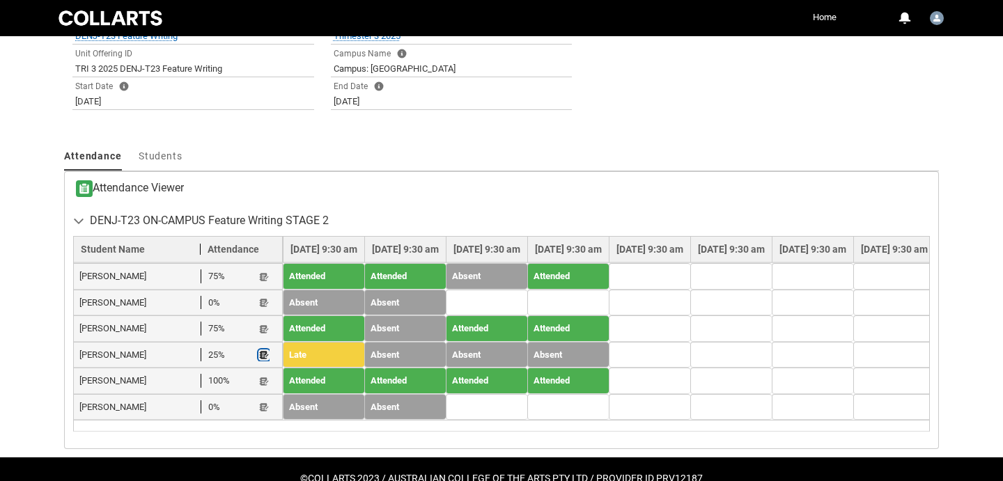
scroll to position [0, 0]
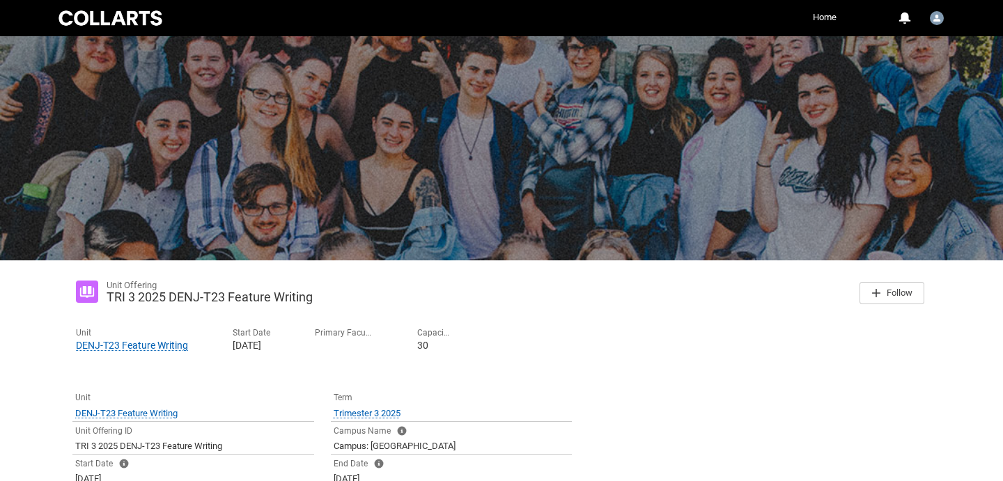
click at [95, 24] on div at bounding box center [110, 17] width 109 height 19
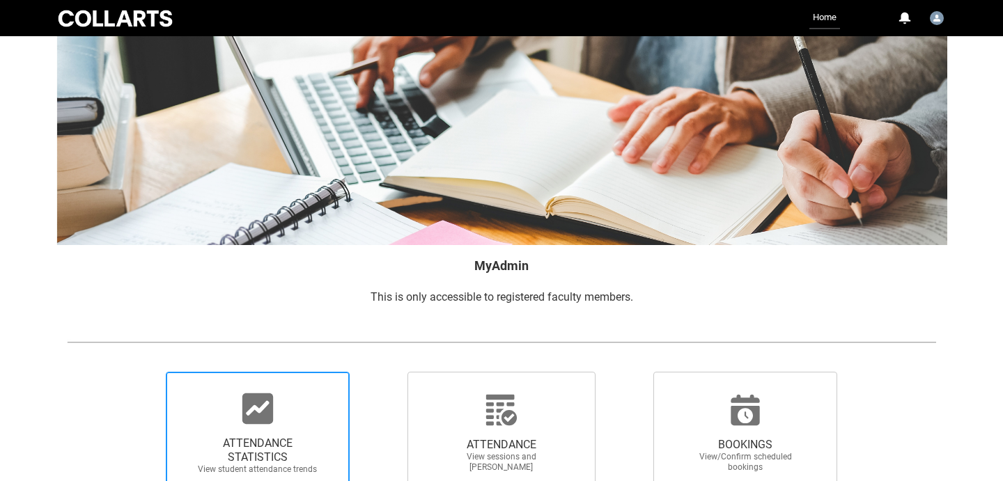
click at [242, 421] on icon at bounding box center [257, 408] width 33 height 33
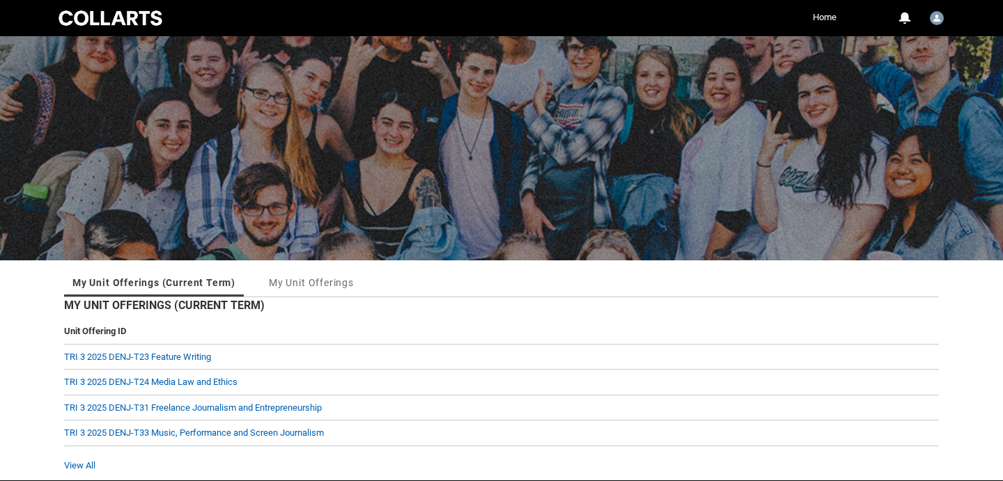
scroll to position [56, 0]
